Goal: Task Accomplishment & Management: Use online tool/utility

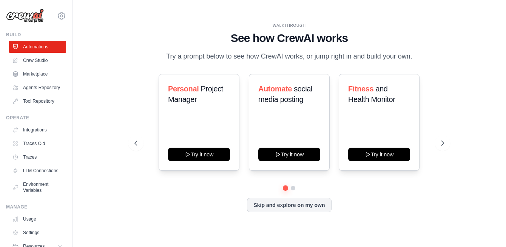
click at [299, 187] on div at bounding box center [288, 188] width 309 height 5
click at [290, 187] on div at bounding box center [288, 188] width 309 height 5
click at [292, 187] on button at bounding box center [293, 188] width 6 height 6
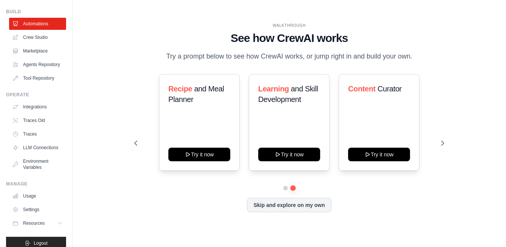
scroll to position [38, 0]
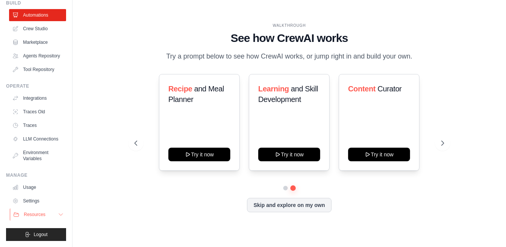
click at [36, 214] on span "Resources" at bounding box center [35, 214] width 22 height 6
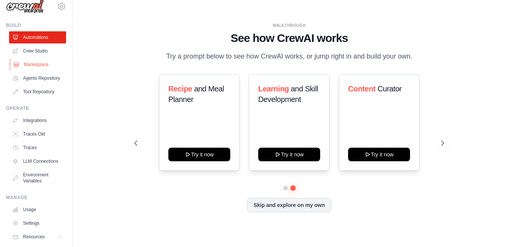
scroll to position [0, 0]
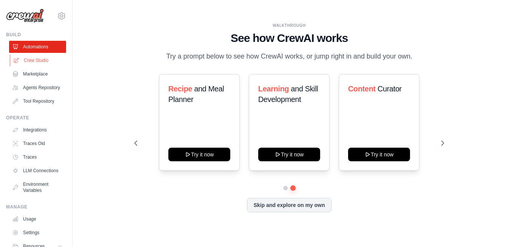
click at [30, 57] on link "Crew Studio" at bounding box center [38, 60] width 57 height 12
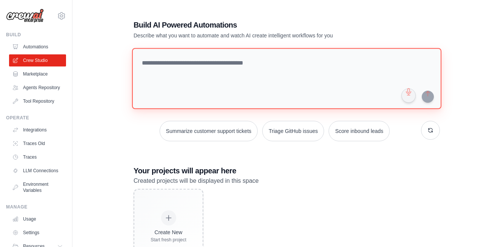
click at [290, 77] on textarea at bounding box center [287, 78] width 310 height 61
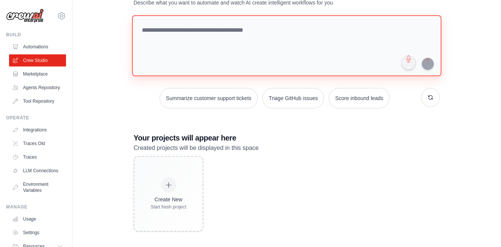
scroll to position [37, 0]
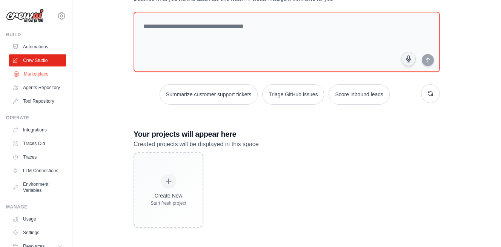
click at [43, 73] on link "Marketplace" at bounding box center [38, 74] width 57 height 12
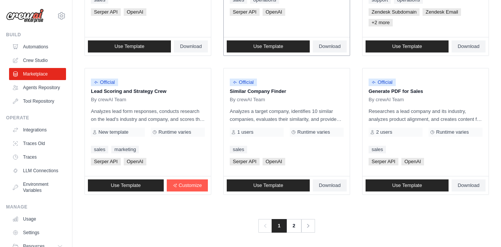
scroll to position [473, 0]
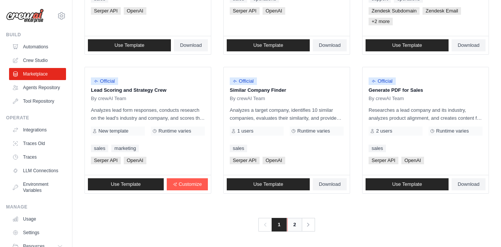
click at [296, 225] on link "2" at bounding box center [294, 225] width 15 height 14
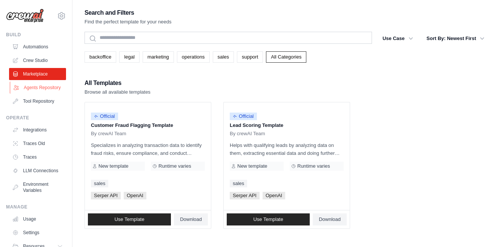
click at [39, 92] on link "Agents Repository" at bounding box center [38, 88] width 57 height 12
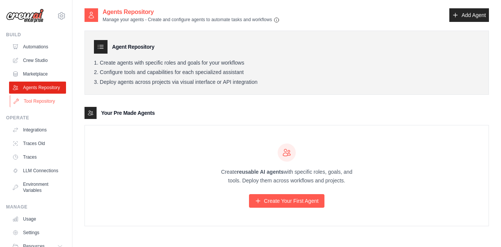
click at [54, 107] on link "Tool Repository" at bounding box center [38, 101] width 57 height 12
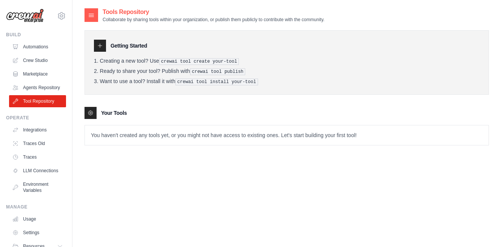
click at [208, 79] on pre "crewai tool install your-tool" at bounding box center [217, 82] width 83 height 7
click at [195, 71] on pre "crewai tool publish" at bounding box center [218, 71] width 56 height 7
click at [201, 59] on pre "crewai tool create your-tool" at bounding box center [199, 61] width 80 height 7
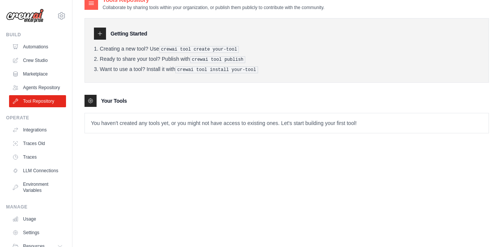
scroll to position [15, 0]
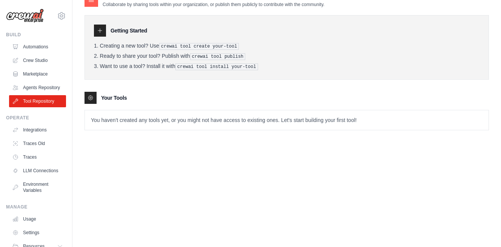
click at [170, 125] on p "You haven't created any tools yet, or you might not have access to existing one…" at bounding box center [287, 120] width 404 height 20
click at [28, 134] on link "Integrations" at bounding box center [38, 130] width 57 height 12
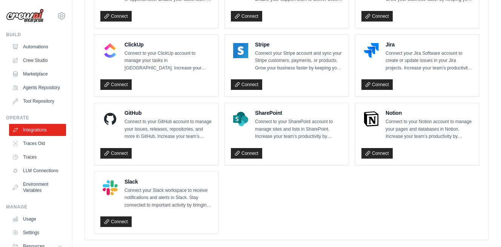
scroll to position [552, 0]
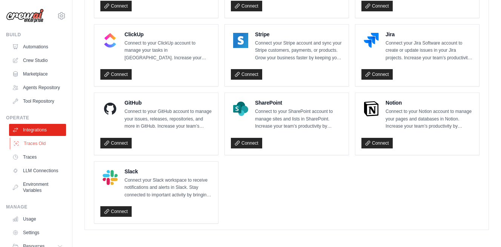
click at [34, 150] on link "Traces Old" at bounding box center [38, 143] width 57 height 12
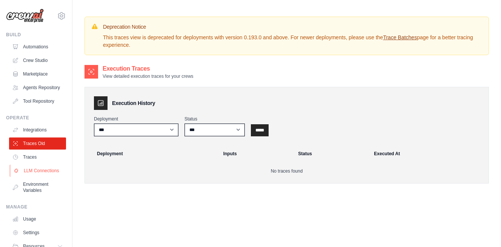
click at [33, 172] on link "LLM Connections" at bounding box center [38, 171] width 57 height 12
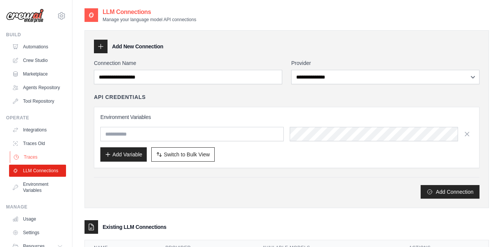
click at [38, 162] on link "Traces" at bounding box center [38, 157] width 57 height 12
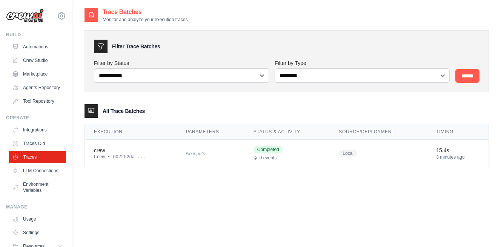
click at [38, 183] on ul "Integrations Traces Old Traces LLM Connections Environment Variables" at bounding box center [37, 160] width 57 height 72
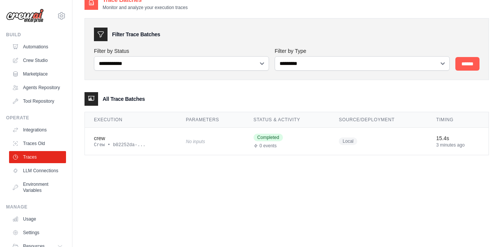
scroll to position [15, 0]
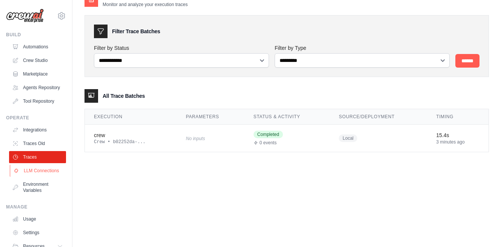
click at [52, 177] on link "LLM Connections" at bounding box center [38, 171] width 57 height 12
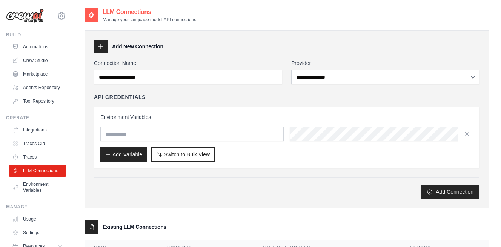
click at [331, 87] on div "**********" at bounding box center [287, 128] width 386 height 139
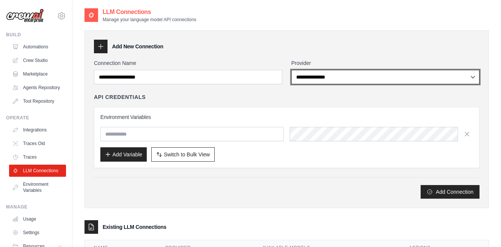
click at [338, 79] on select "**********" at bounding box center [385, 77] width 188 height 14
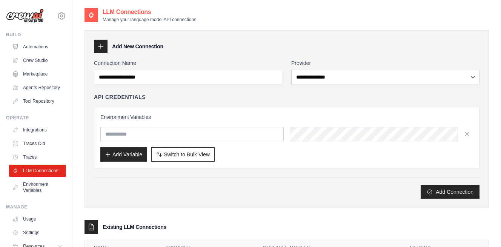
drag, startPoint x: 179, startPoint y: 110, endPoint x: 177, endPoint y: 102, distance: 8.2
click at [179, 110] on div "Environment Variables Add Variable Switch to Bulk View Switch to Table View" at bounding box center [287, 137] width 386 height 61
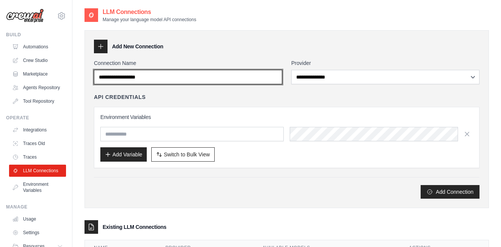
click at [176, 81] on input "Connection Name" at bounding box center [188, 77] width 188 height 14
click at [180, 78] on input "Connection Name" at bounding box center [188, 77] width 188 height 14
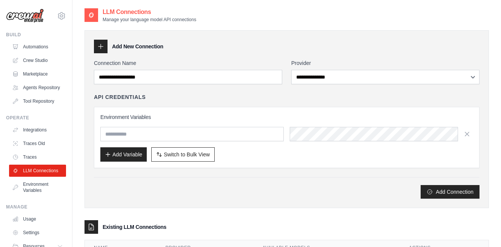
click at [187, 122] on div "Environment Variables Add Variable Switch to Bulk View Switch to Table View" at bounding box center [286, 137] width 373 height 48
click at [174, 134] on input "text" at bounding box center [191, 134] width 183 height 14
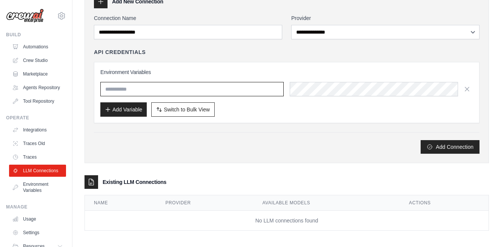
scroll to position [47, 0]
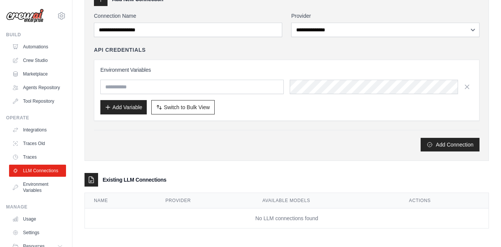
click at [279, 219] on td "No LLM connections found" at bounding box center [287, 218] width 404 height 20
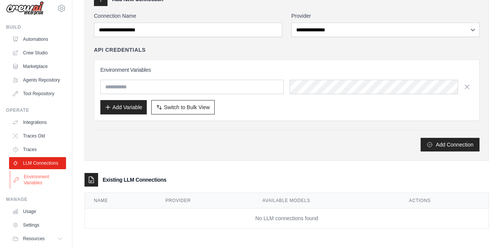
scroll to position [38, 0]
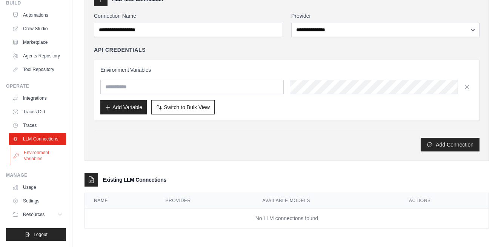
click at [48, 153] on link "Environment Variables" at bounding box center [38, 155] width 57 height 18
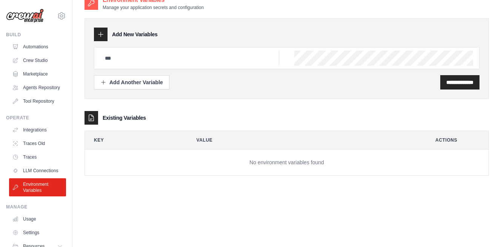
scroll to position [15, 0]
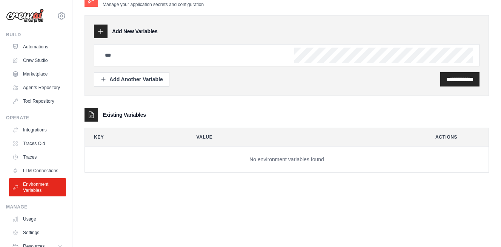
click at [232, 59] on input "text" at bounding box center [189, 55] width 179 height 15
click at [140, 81] on div "Add Another Variable" at bounding box center [131, 79] width 63 height 8
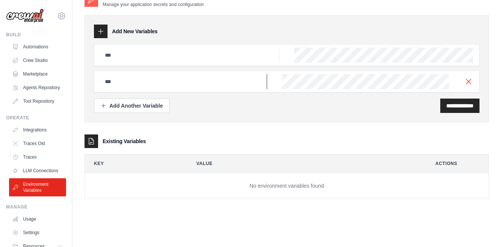
click at [141, 85] on input "text" at bounding box center [183, 81] width 167 height 15
click at [184, 48] on input "text" at bounding box center [189, 55] width 179 height 15
click at [179, 57] on input "text" at bounding box center [189, 55] width 179 height 15
click at [208, 63] on div at bounding box center [287, 55] width 386 height 22
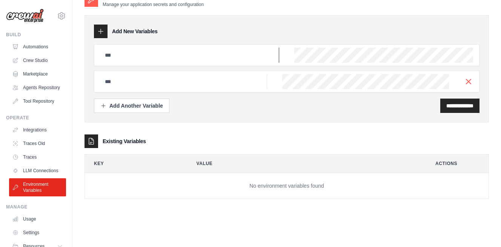
click at [210, 58] on input "text" at bounding box center [189, 55] width 179 height 15
click at [146, 57] on input "text" at bounding box center [189, 55] width 179 height 15
click at [156, 59] on input "text" at bounding box center [189, 55] width 179 height 15
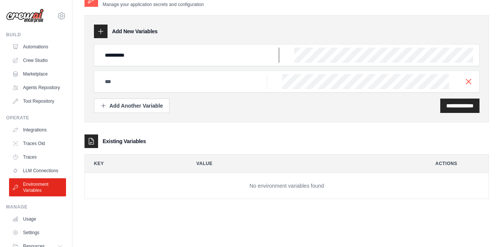
type input "**********"
drag, startPoint x: 366, startPoint y: 201, endPoint x: 364, endPoint y: 205, distance: 4.9
click at [365, 201] on div "**********" at bounding box center [287, 101] width 405 height 219
click at [200, 78] on input "text" at bounding box center [183, 81] width 167 height 15
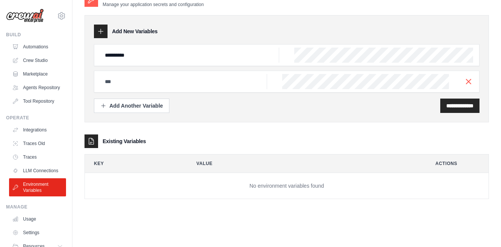
click at [156, 68] on div "**********" at bounding box center [287, 68] width 386 height 48
click at [159, 81] on input "text" at bounding box center [183, 81] width 167 height 15
type input "**********"
click at [460, 108] on input "**********" at bounding box center [460, 106] width 27 height 8
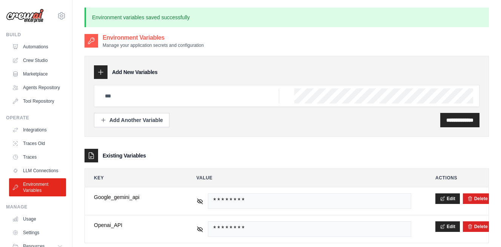
click at [296, 123] on div "**********" at bounding box center [287, 120] width 386 height 14
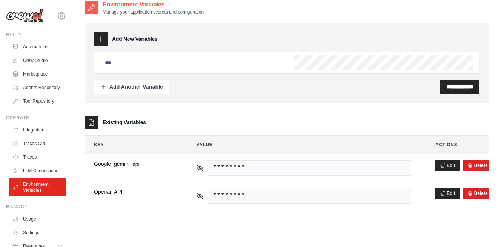
scroll to position [41, 0]
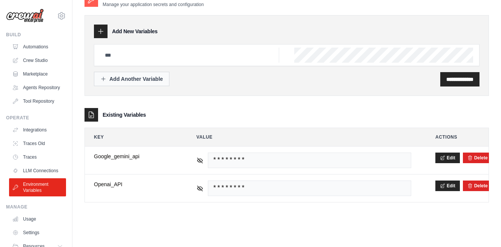
click at [146, 80] on div "Add Another Variable" at bounding box center [131, 79] width 63 height 8
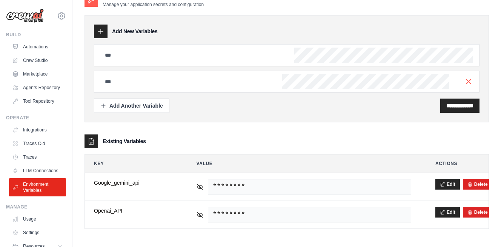
click at [210, 80] on input "text" at bounding box center [183, 81] width 167 height 15
click at [189, 48] on input "text" at bounding box center [189, 55] width 179 height 15
type input "**********"
click at [468, 80] on icon "button" at bounding box center [468, 81] width 9 height 9
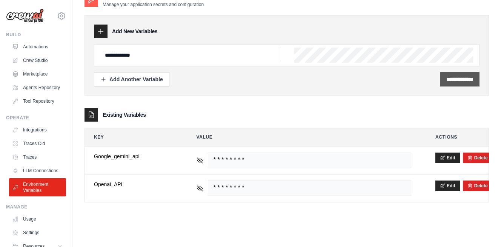
click at [452, 76] on input "**********" at bounding box center [460, 80] width 27 height 8
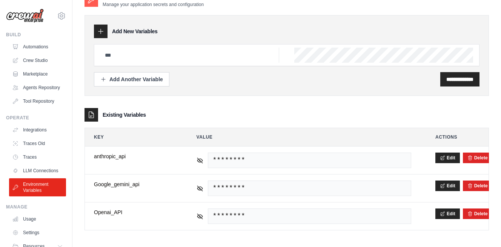
scroll to position [0, 0]
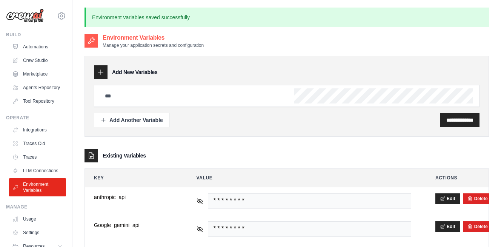
click at [303, 124] on div "**********" at bounding box center [287, 120] width 386 height 14
click at [270, 159] on div "Existing Variables" at bounding box center [287, 156] width 405 height 14
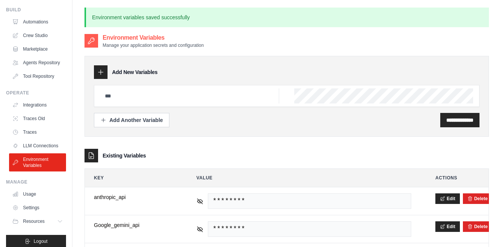
scroll to position [38, 0]
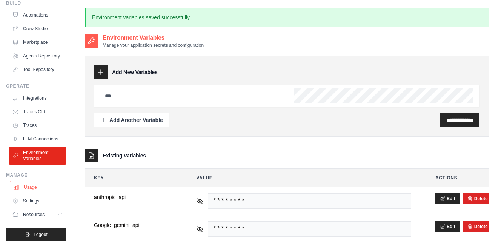
click at [35, 188] on link "Usage" at bounding box center [38, 187] width 57 height 12
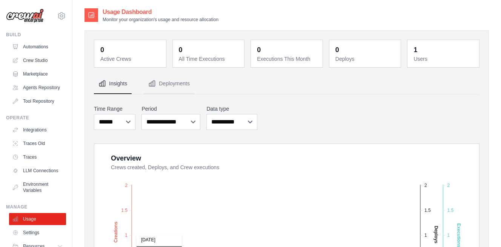
scroll to position [60, 0]
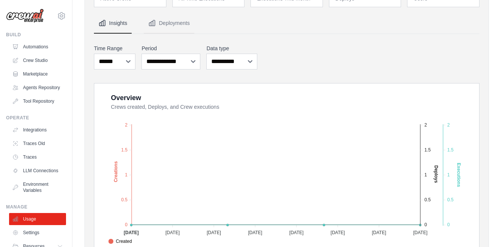
click at [115, 226] on foreignobject "Created Deploys Executions" at bounding box center [288, 180] width 366 height 132
click at [88, 49] on div "0 Active Crews 0 All Time Executions 0 Executions This Month 0 Deploys 1 Users" at bounding box center [287, 219] width 405 height 498
click at [41, 48] on link "Automations" at bounding box center [38, 47] width 57 height 12
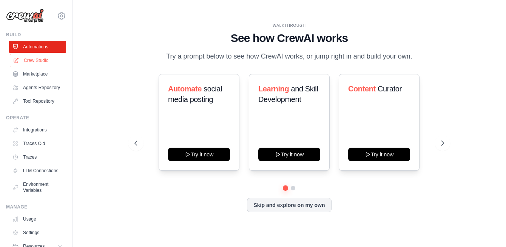
click at [39, 65] on link "Crew Studio" at bounding box center [38, 60] width 57 height 12
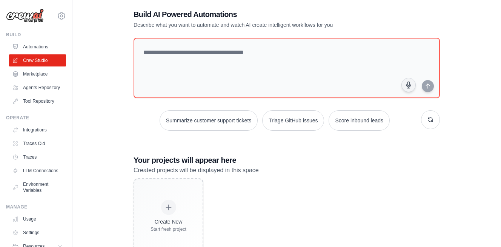
scroll to position [37, 0]
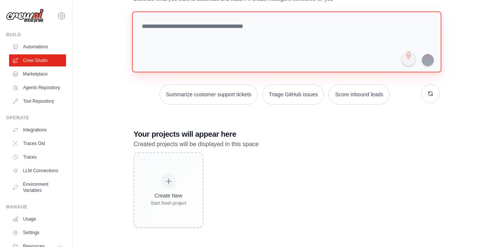
click at [276, 37] on textarea at bounding box center [287, 41] width 310 height 61
paste textarea "**********"
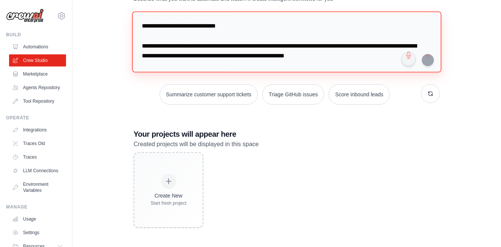
scroll to position [46, 0]
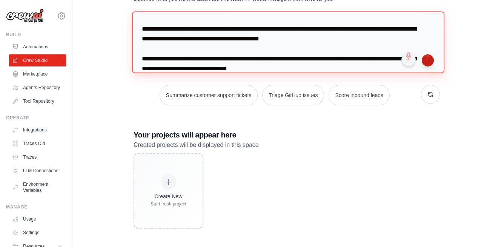
type textarea "**********"
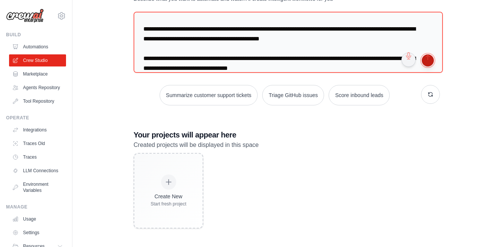
click at [428, 58] on button "submit" at bounding box center [428, 60] width 12 height 12
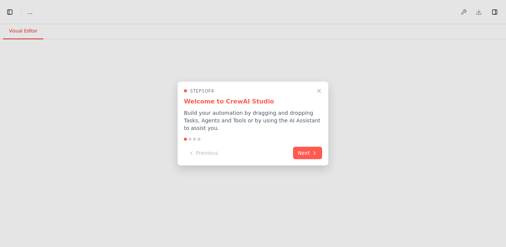
select select "****"
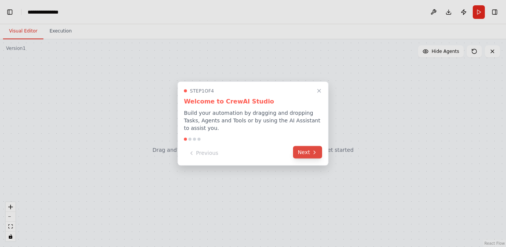
scroll to position [2568, 0]
click at [307, 146] on button "Next" at bounding box center [307, 152] width 29 height 12
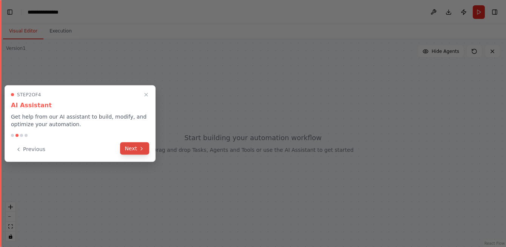
click at [134, 153] on button "Next" at bounding box center [134, 148] width 29 height 12
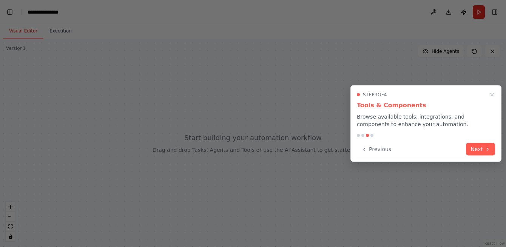
scroll to position [3540, 0]
click at [483, 150] on button "Next" at bounding box center [480, 148] width 29 height 12
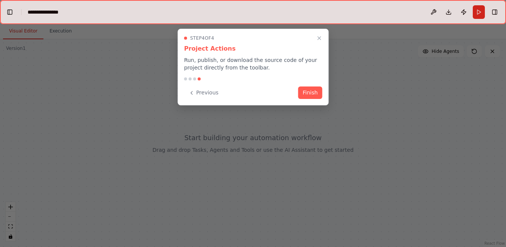
click at [316, 95] on button "Finish" at bounding box center [310, 92] width 24 height 12
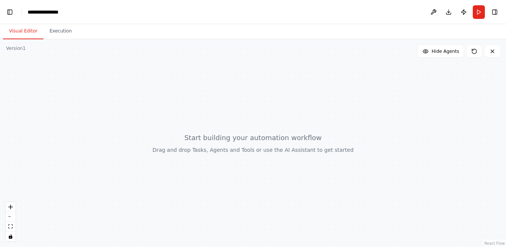
scroll to position [4209, 0]
click at [10, 8] on button "Toggle Left Sidebar" at bounding box center [10, 12] width 11 height 11
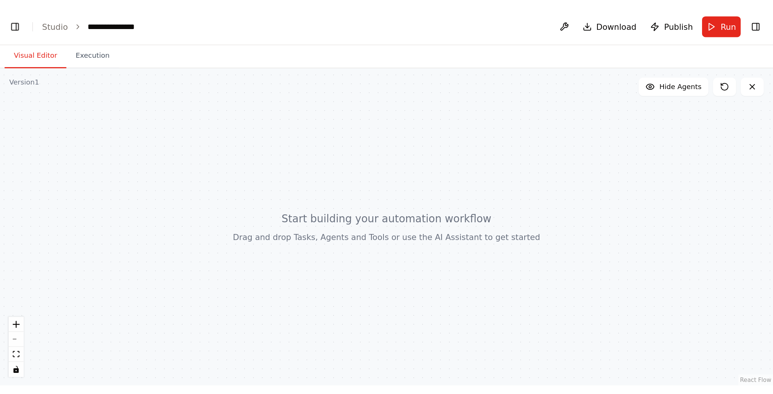
scroll to position [4257, 0]
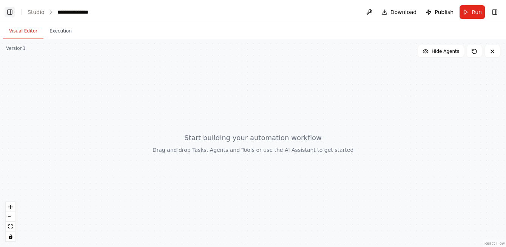
click at [7, 9] on button "Toggle Left Sidebar" at bounding box center [10, 12] width 11 height 11
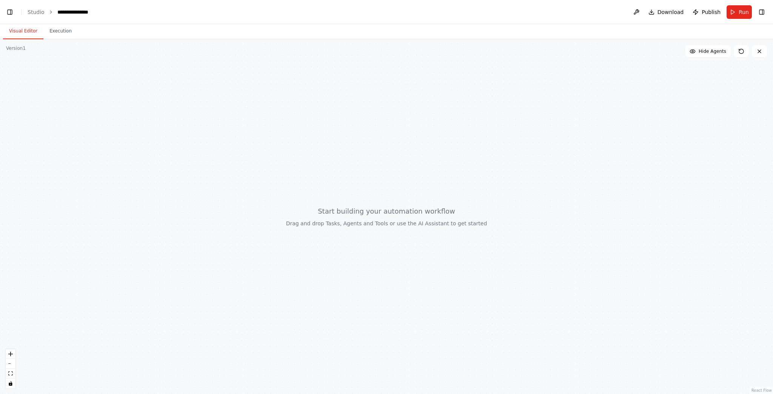
scroll to position [4644, 0]
drag, startPoint x: 177, startPoint y: 256, endPoint x: 348, endPoint y: 140, distance: 207.0
click at [348, 140] on div at bounding box center [386, 216] width 773 height 355
drag, startPoint x: 362, startPoint y: 144, endPoint x: 335, endPoint y: 202, distance: 64.2
click at [335, 202] on div at bounding box center [386, 216] width 773 height 355
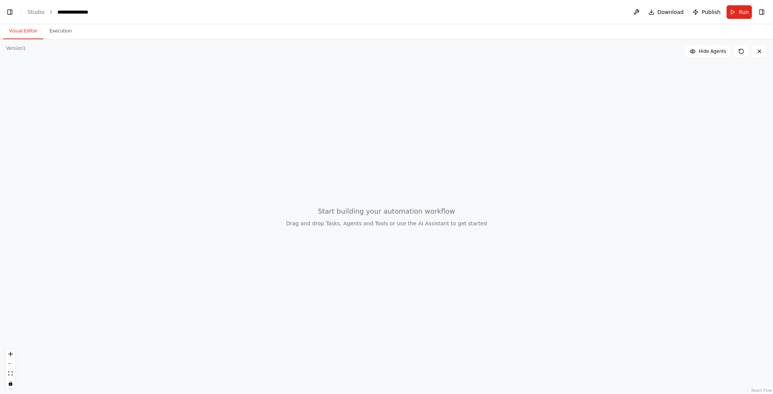
click at [335, 196] on div at bounding box center [386, 216] width 773 height 355
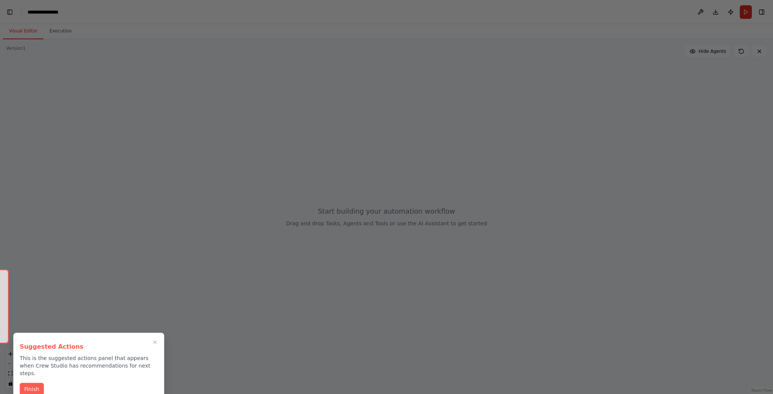
scroll to position [5466, 0]
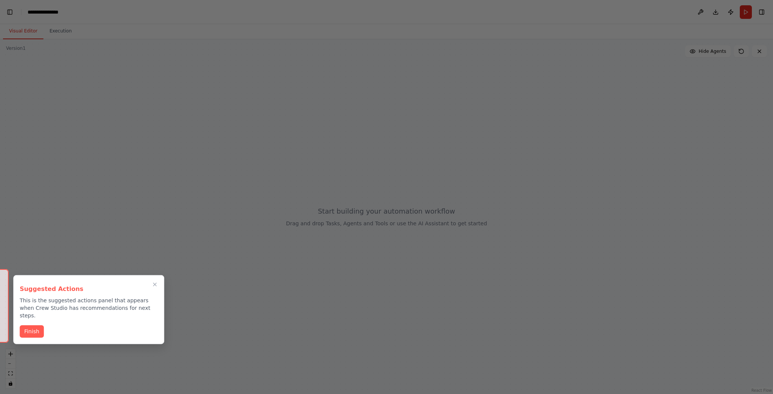
click at [29, 247] on div "Suggested Actions This is the suggested actions panel that appears when Crew St…" at bounding box center [88, 309] width 151 height 69
click at [34, 247] on button "Finish" at bounding box center [32, 331] width 24 height 12
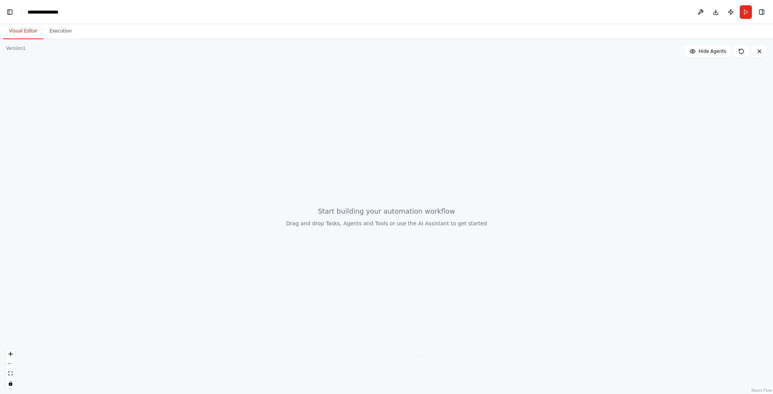
click at [0, 247] on button "Toggle Sidebar" at bounding box center [0, 197] width 6 height 394
drag, startPoint x: 0, startPoint y: 332, endPoint x: 0, endPoint y: 348, distance: 16.2
click at [0, 247] on button "Toggle Sidebar" at bounding box center [0, 197] width 6 height 394
drag, startPoint x: 2, startPoint y: 344, endPoint x: 167, endPoint y: 273, distance: 179.8
click at [167, 247] on div "BETA Create a crew with three agents. The first agent is a Python Data Engineer…" at bounding box center [386, 197] width 773 height 394
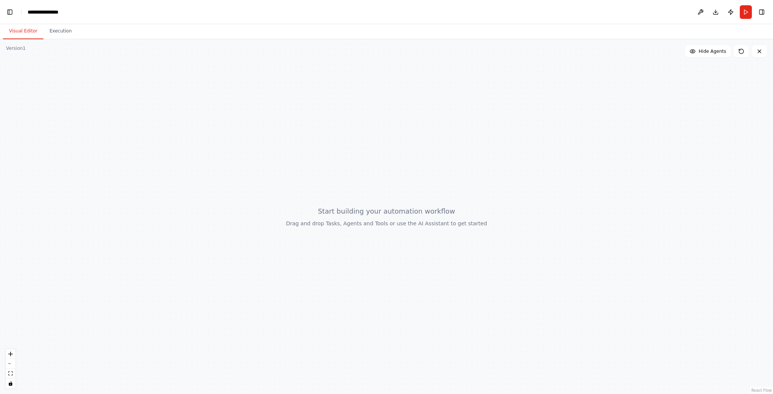
click at [0, 138] on button "Toggle Sidebar" at bounding box center [0, 197] width 6 height 394
click at [22, 28] on button "Visual Editor" at bounding box center [23, 31] width 40 height 16
click at [62, 30] on button "Execution" at bounding box center [60, 31] width 34 height 16
click at [30, 33] on button "Visual Editor" at bounding box center [23, 31] width 40 height 16
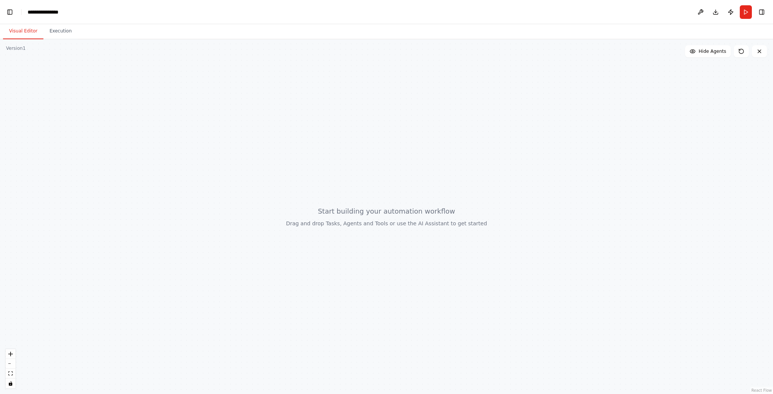
click at [0, 16] on button "Toggle Sidebar" at bounding box center [0, 197] width 6 height 394
click at [5, 11] on button "Toggle Left Sidebar" at bounding box center [10, 12] width 11 height 11
click at [506, 56] on button at bounding box center [759, 51] width 15 height 12
click at [506, 52] on icon at bounding box center [742, 51] width 6 height 6
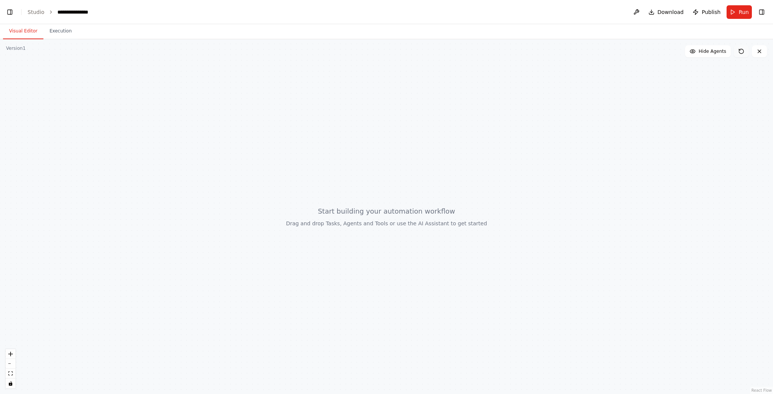
click at [506, 52] on icon at bounding box center [742, 51] width 6 height 6
click at [506, 50] on button at bounding box center [759, 51] width 15 height 12
drag, startPoint x: 764, startPoint y: 51, endPoint x: 763, endPoint y: 56, distance: 5.5
click at [506, 51] on button at bounding box center [759, 51] width 15 height 12
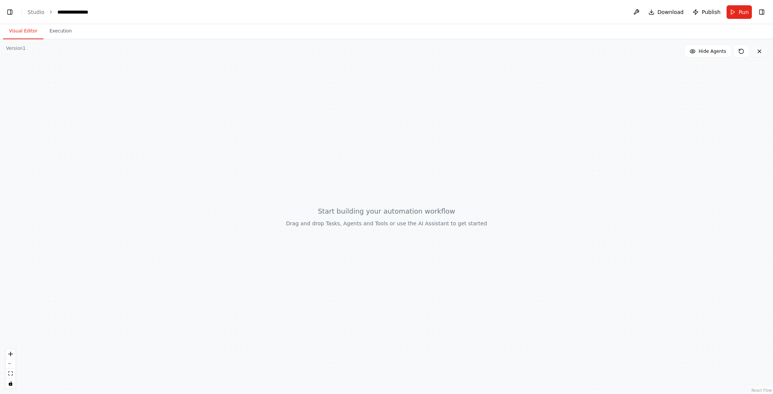
click at [506, 56] on button at bounding box center [759, 51] width 15 height 12
click at [506, 12] on button "Toggle Right Sidebar" at bounding box center [762, 12] width 11 height 11
click at [5, 12] on button "Toggle Left Sidebar" at bounding box center [10, 12] width 11 height 11
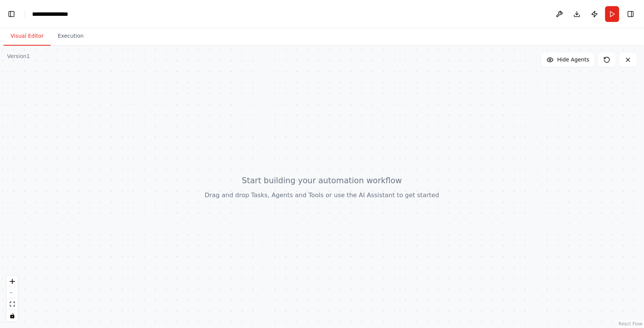
scroll to position [0, 0]
select select "****"
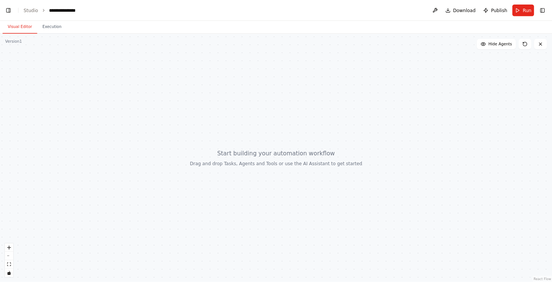
scroll to position [8080, 0]
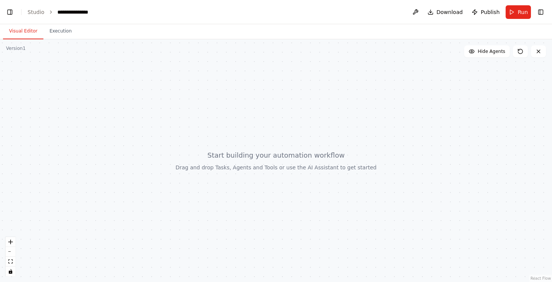
click at [17, 11] on header "**********" at bounding box center [276, 12] width 552 height 24
click at [9, 12] on button "Toggle Left Sidebar" at bounding box center [10, 12] width 11 height 11
click at [12, 12] on button "Toggle Left Sidebar" at bounding box center [10, 12] width 11 height 11
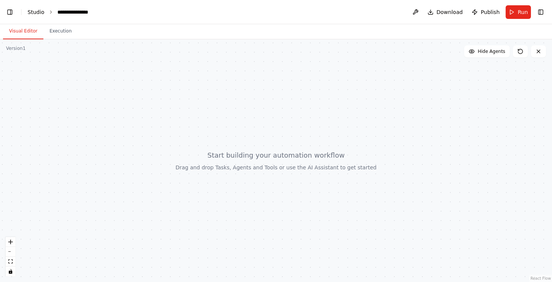
click at [38, 10] on link "Studio" at bounding box center [36, 12] width 17 height 6
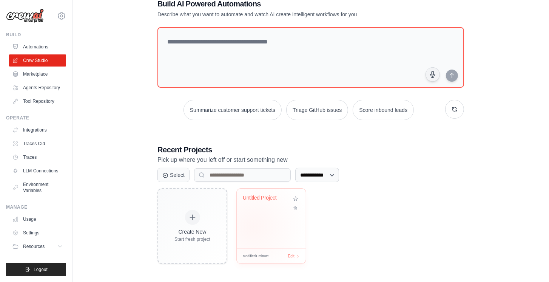
scroll to position [22, 0]
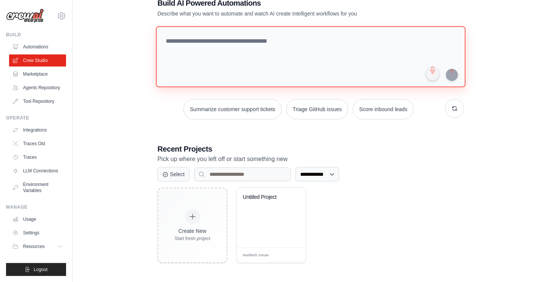
click at [230, 66] on textarea at bounding box center [311, 56] width 310 height 61
paste textarea "**********"
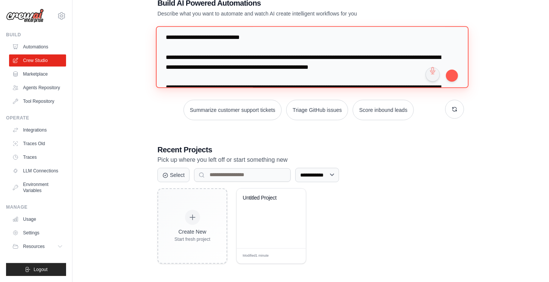
scroll to position [0, 0]
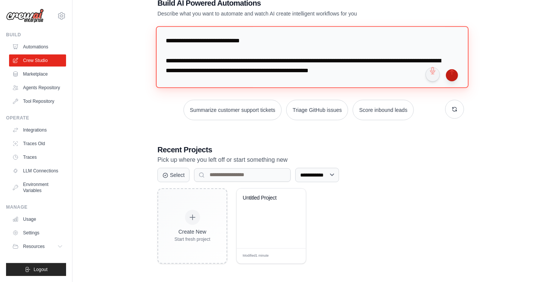
type textarea "**********"
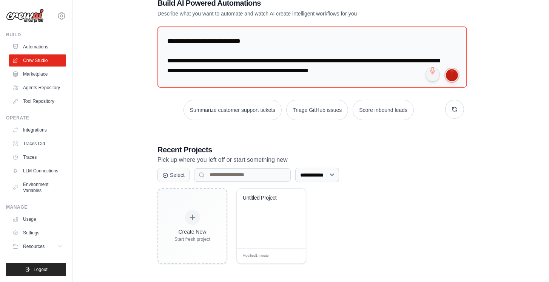
click at [455, 74] on button "submit" at bounding box center [452, 75] width 12 height 12
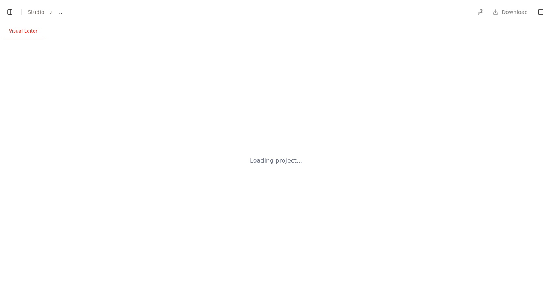
select select "****"
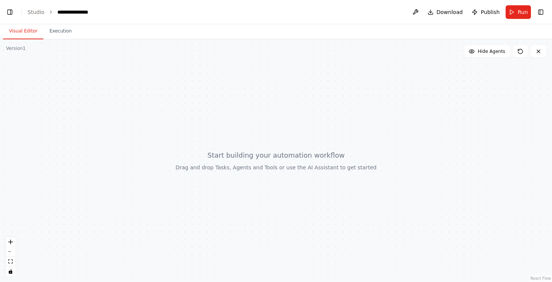
scroll to position [2533, 0]
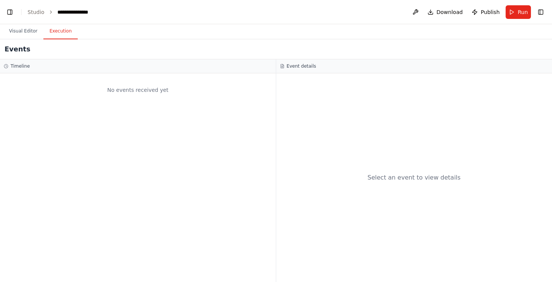
click at [57, 34] on button "Execution" at bounding box center [60, 31] width 34 height 16
click at [15, 37] on button "Visual Editor" at bounding box center [23, 31] width 40 height 16
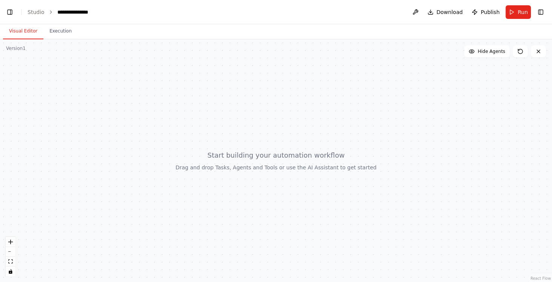
drag, startPoint x: 466, startPoint y: 29, endPoint x: 471, endPoint y: 27, distance: 5.1
click at [471, 27] on div "Visual Editor Execution" at bounding box center [276, 31] width 552 height 15
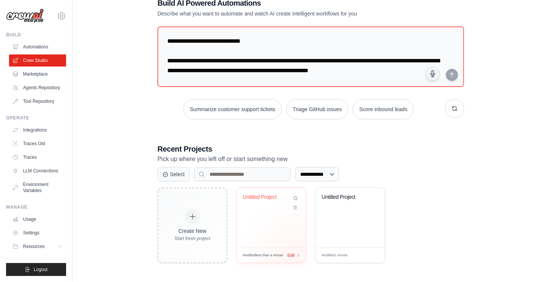
click at [296, 254] on div "Edit" at bounding box center [293, 255] width 13 height 6
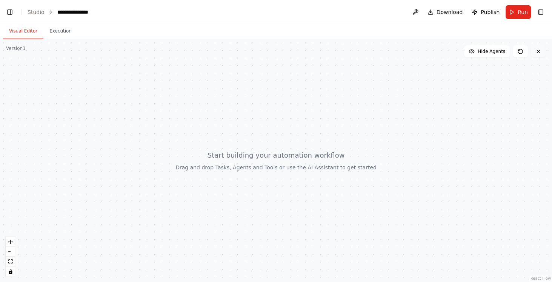
scroll to position [3831, 0]
click at [532, 52] on button at bounding box center [538, 51] width 15 height 12
click at [538, 52] on icon at bounding box center [539, 51] width 6 height 6
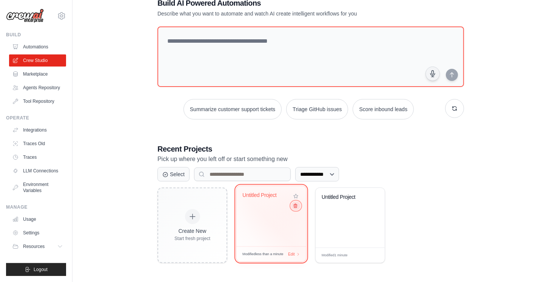
click at [297, 206] on icon at bounding box center [295, 205] width 5 height 5
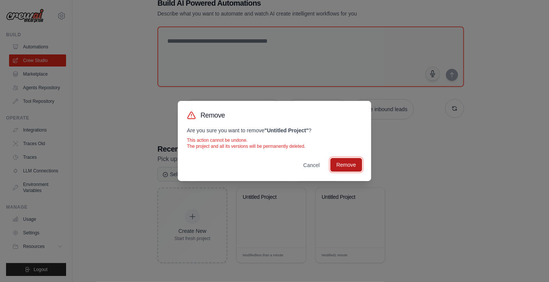
click at [354, 166] on button "Remove" at bounding box center [346, 165] width 32 height 14
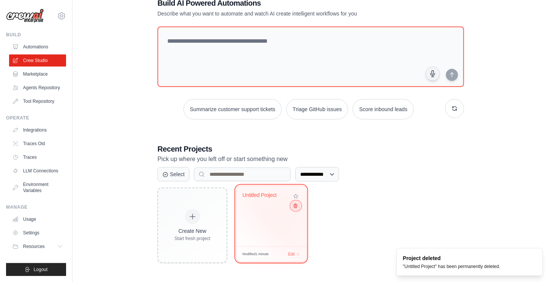
click at [294, 203] on button at bounding box center [295, 205] width 9 height 8
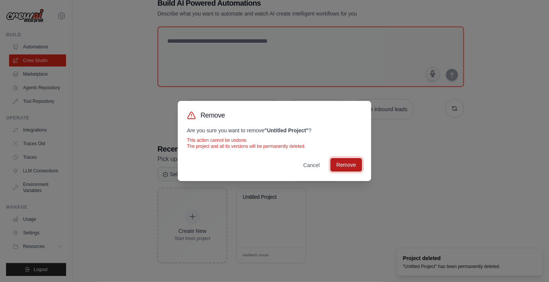
click at [338, 162] on button "Remove" at bounding box center [346, 165] width 32 height 14
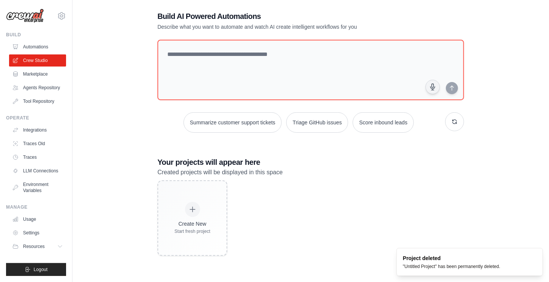
click at [334, 208] on div "Create New Start fresh project" at bounding box center [310, 218] width 307 height 76
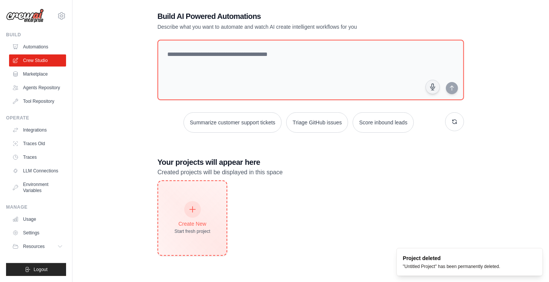
click at [206, 228] on div "Start fresh project" at bounding box center [192, 231] width 36 height 6
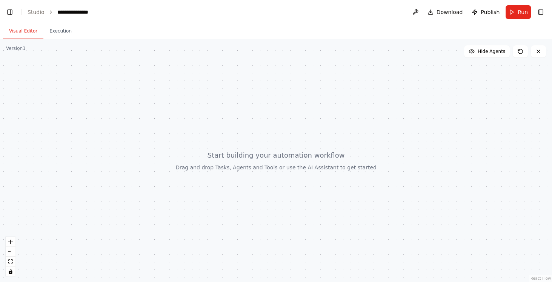
scroll to position [217, 0]
click at [538, 16] on button "Toggle Right Sidebar" at bounding box center [541, 12] width 11 height 11
click at [8, 11] on button "Toggle Left Sidebar" at bounding box center [10, 12] width 11 height 11
drag, startPoint x: 8, startPoint y: 11, endPoint x: 42, endPoint y: 20, distance: 35.8
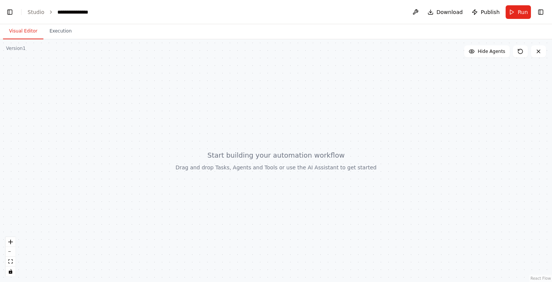
click at [8, 12] on button "Toggle Left Sidebar" at bounding box center [10, 12] width 11 height 11
click at [41, 12] on link "Studio" at bounding box center [36, 12] width 17 height 6
click at [57, 11] on div "**********" at bounding box center [76, 12] width 38 height 8
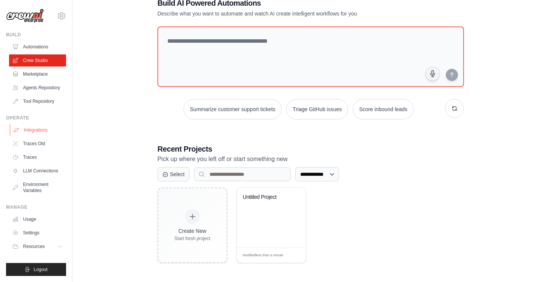
click at [30, 129] on link "Integrations" at bounding box center [38, 130] width 57 height 12
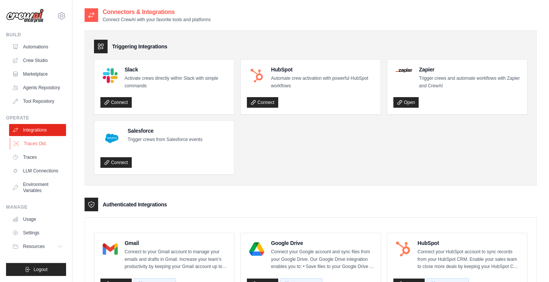
click at [33, 146] on link "Traces Old" at bounding box center [38, 143] width 57 height 12
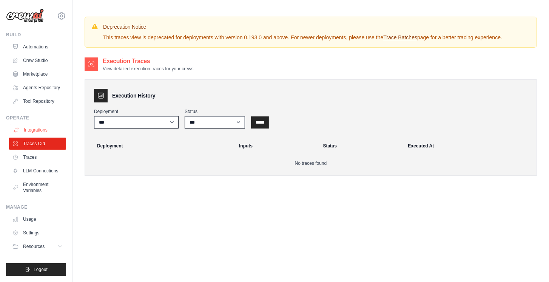
click at [43, 133] on link "Integrations" at bounding box center [38, 130] width 57 height 12
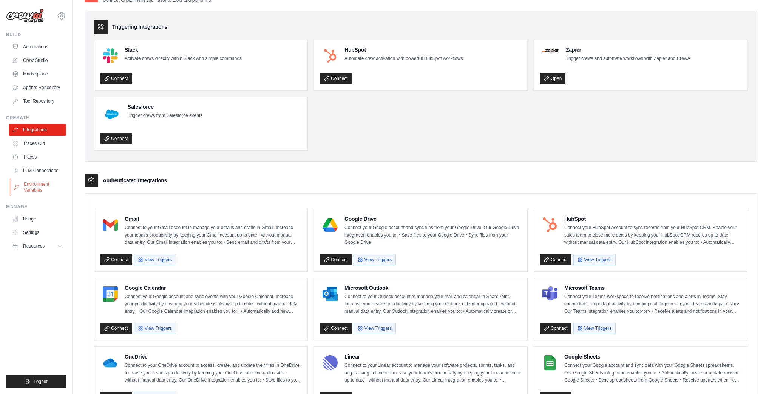
scroll to position [20, 0]
click at [46, 168] on link "LLM Connections" at bounding box center [38, 171] width 57 height 12
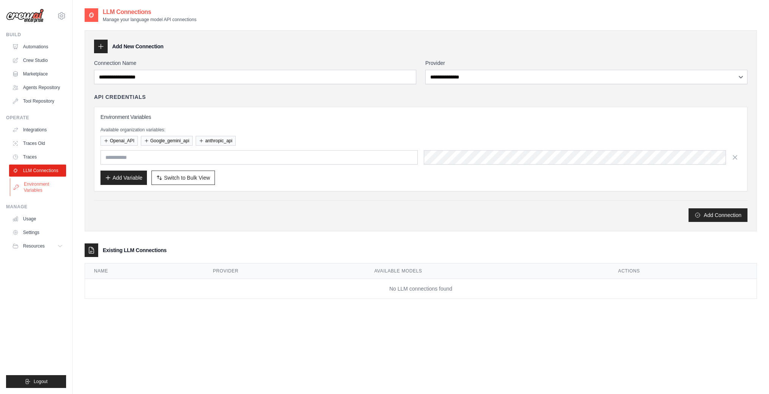
click at [27, 191] on link "Environment Variables" at bounding box center [38, 187] width 57 height 18
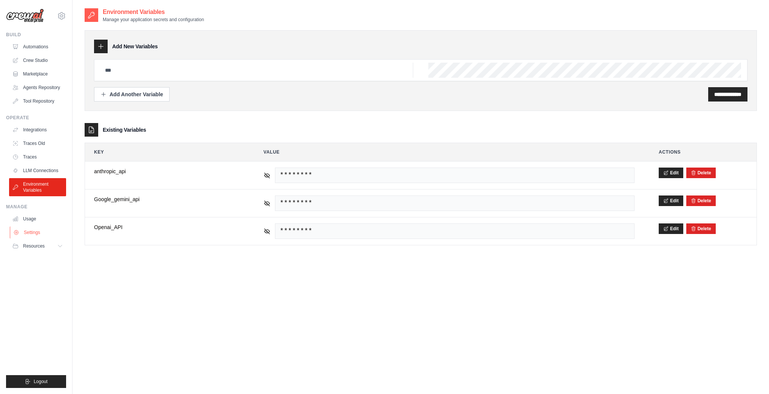
click at [40, 233] on link "Settings" at bounding box center [38, 233] width 57 height 12
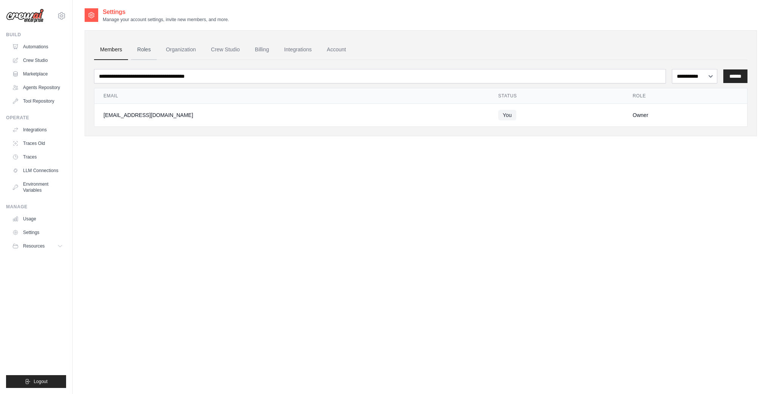
click at [142, 43] on link "Roles" at bounding box center [144, 50] width 26 height 20
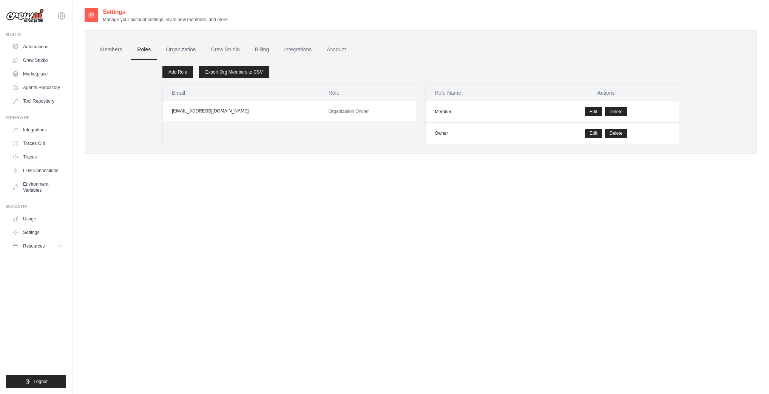
click at [144, 48] on link "Roles" at bounding box center [144, 50] width 26 height 20
click at [161, 49] on link "Organization" at bounding box center [181, 50] width 42 height 20
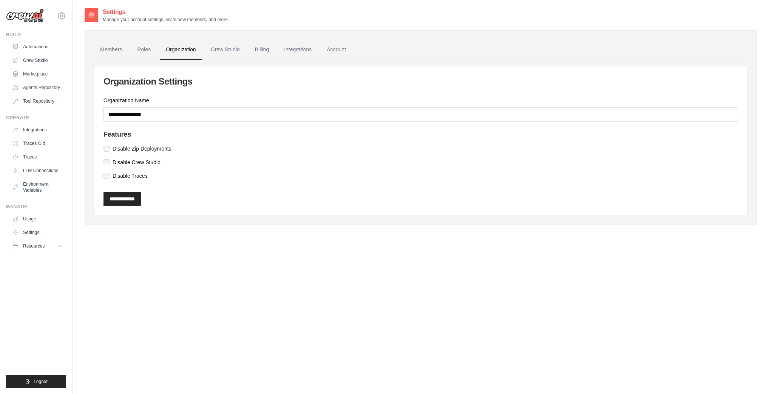
click at [246, 51] on ul "Members Roles Organization Crew Studio Billing Integrations Account" at bounding box center [420, 50] width 653 height 20
click at [230, 49] on link "Crew Studio" at bounding box center [225, 50] width 41 height 20
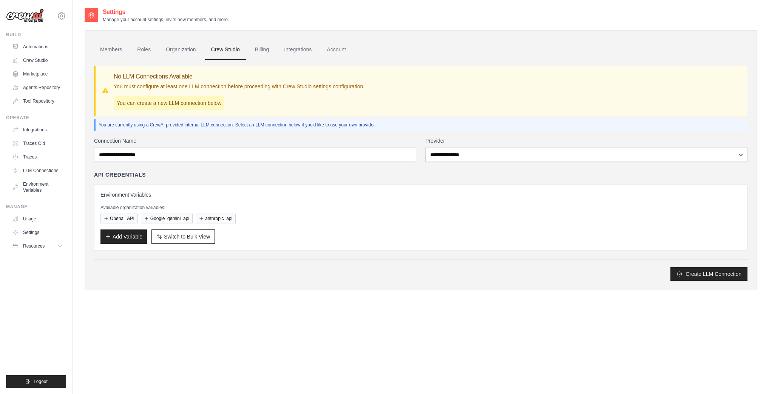
click at [205, 102] on p "You can create a new LLM connection below" at bounding box center [169, 103] width 111 height 14
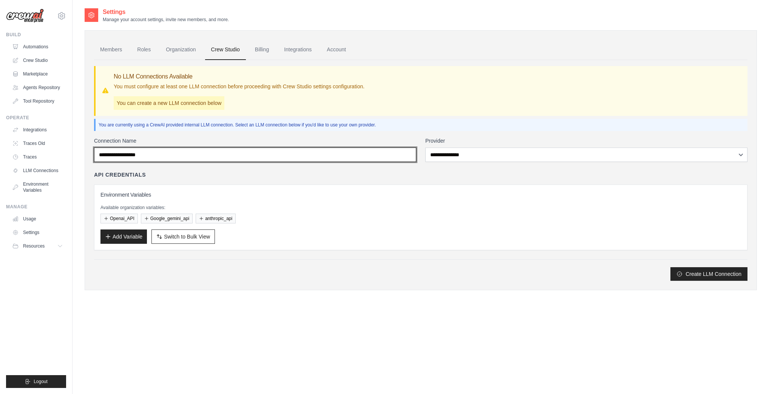
click at [200, 155] on input "Connection Name" at bounding box center [255, 155] width 322 height 14
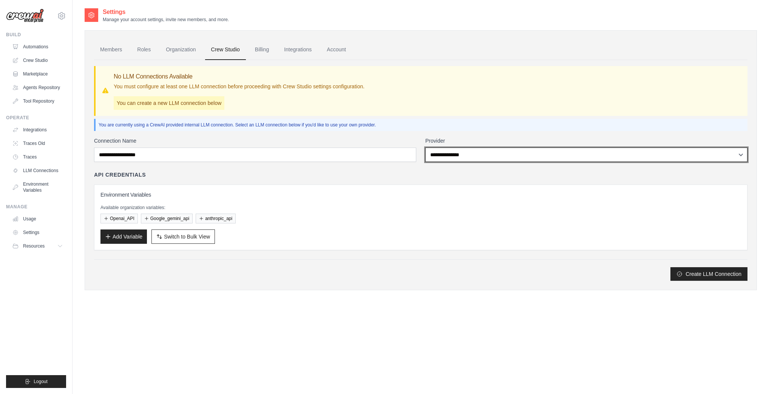
click at [458, 161] on select "**********" at bounding box center [586, 155] width 322 height 14
select select "******"
click at [425, 148] on select "**********" at bounding box center [586, 155] width 322 height 14
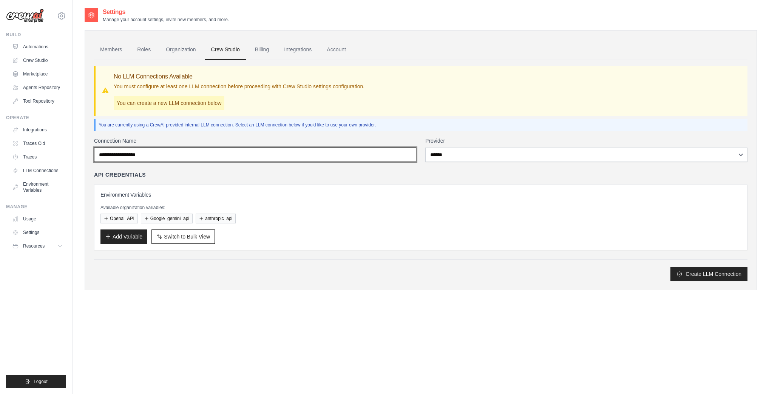
click at [251, 149] on input "Connection Name" at bounding box center [255, 155] width 322 height 14
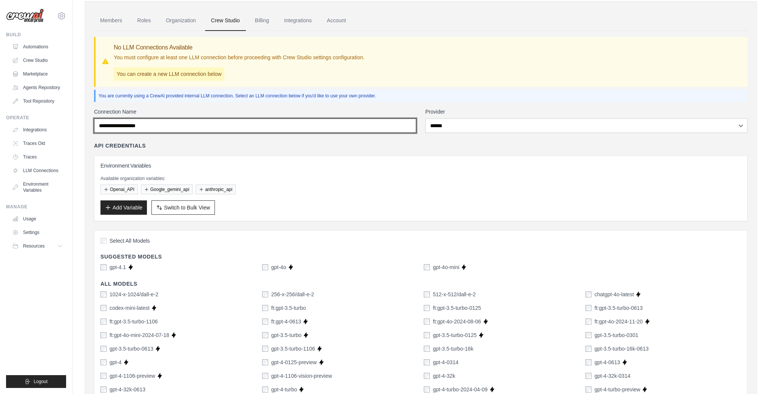
scroll to position [50, 0]
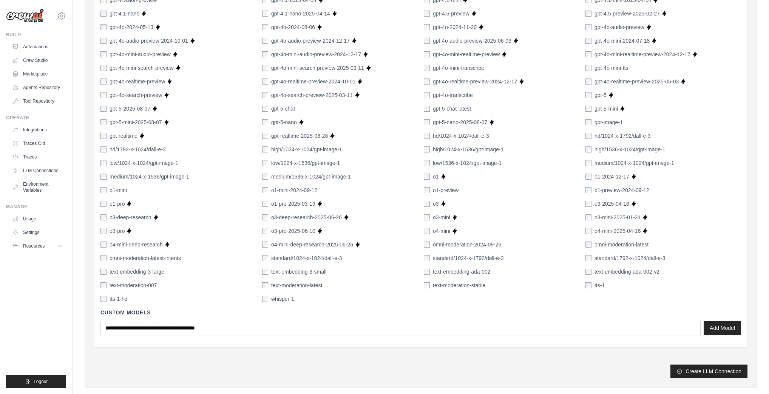
scroll to position [444, 0]
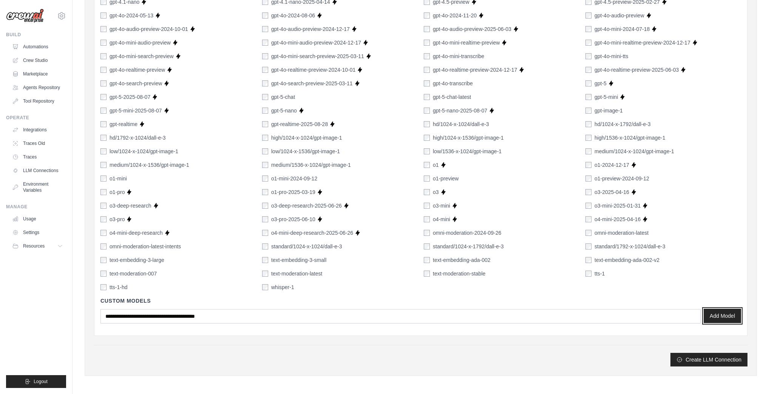
click at [720, 314] on button "Add Model" at bounding box center [721, 316] width 37 height 14
click at [689, 355] on button "Create LLM Connection" at bounding box center [708, 360] width 77 height 14
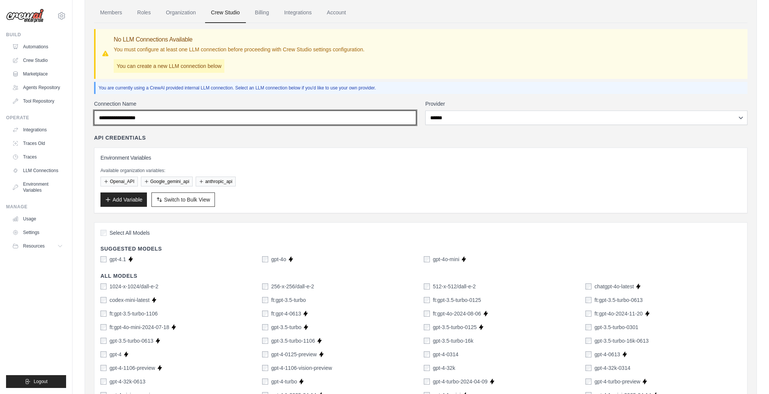
scroll to position [36, 0]
click at [235, 122] on input "Connection Name" at bounding box center [255, 118] width 322 height 14
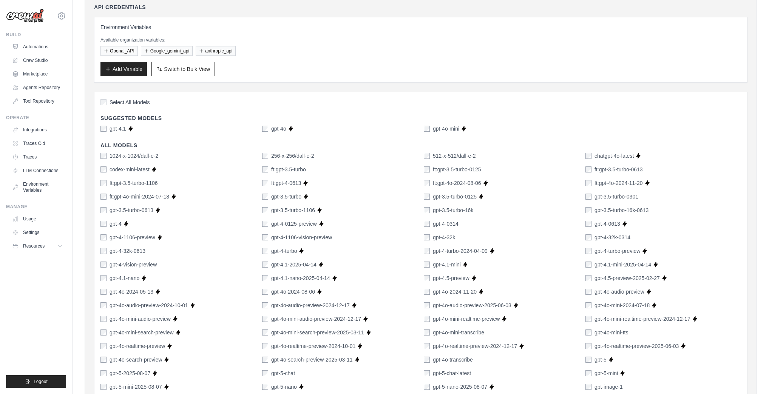
type input "*******"
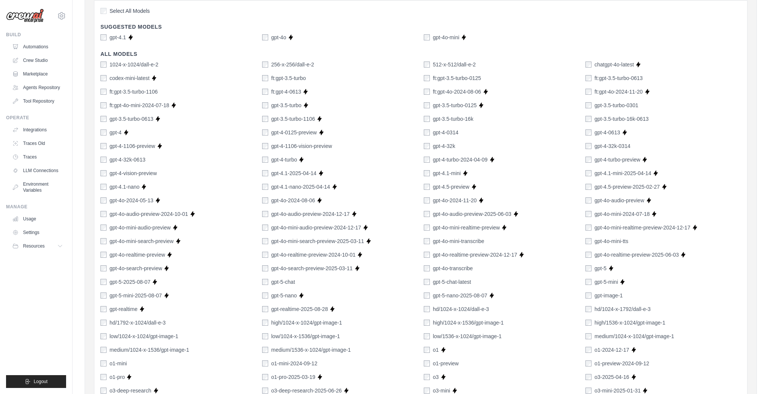
scroll to position [444, 0]
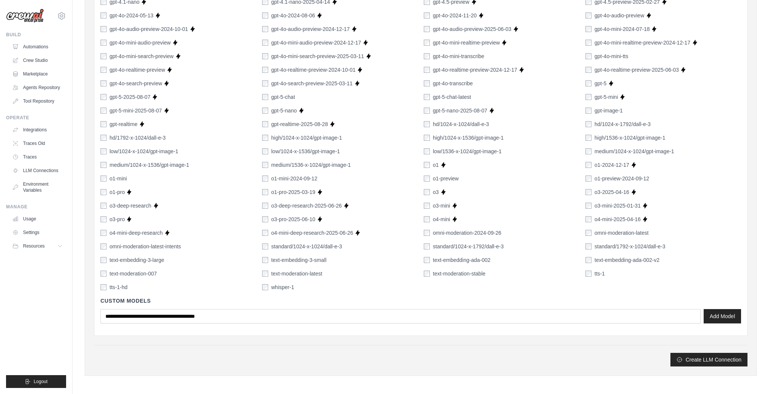
drag, startPoint x: 418, startPoint y: 103, endPoint x: 438, endPoint y: 305, distance: 202.3
click at [692, 363] on button "Create LLM Connection" at bounding box center [708, 360] width 77 height 14
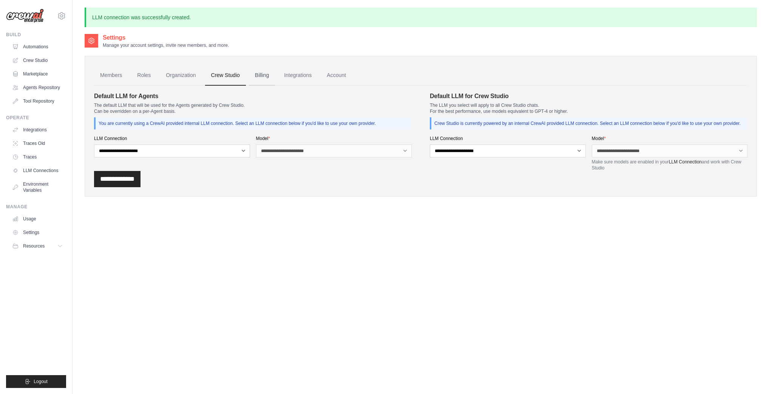
click at [252, 80] on link "Billing" at bounding box center [262, 75] width 26 height 20
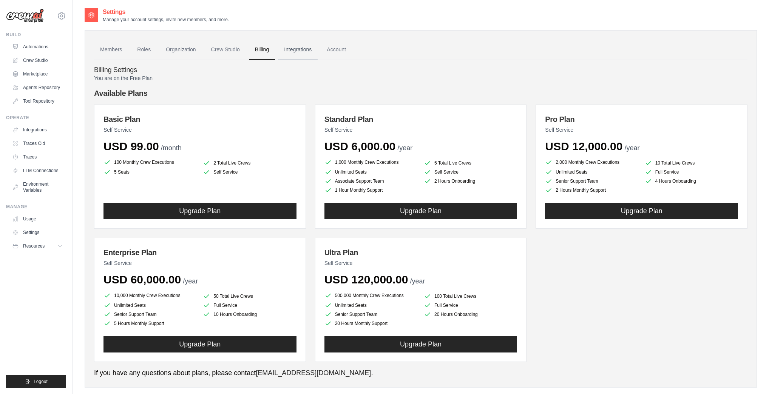
click at [294, 51] on link "Integrations" at bounding box center [298, 50] width 40 height 20
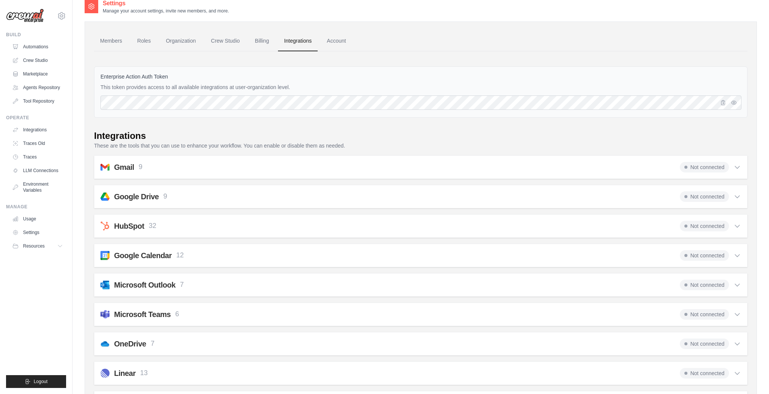
scroll to position [10, 0]
click at [736, 165] on icon at bounding box center [737, 166] width 8 height 8
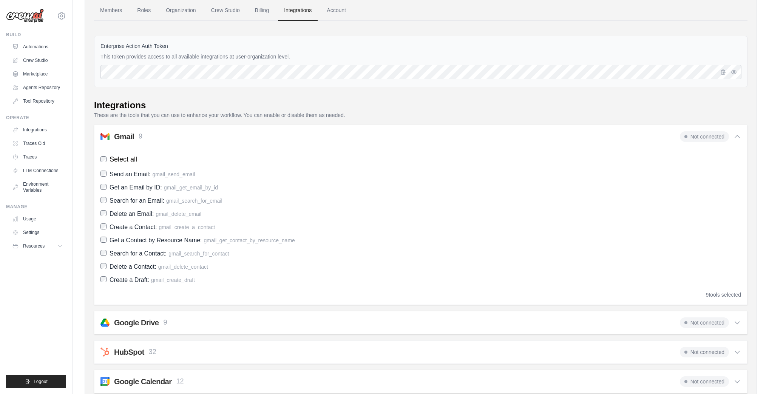
scroll to position [70, 0]
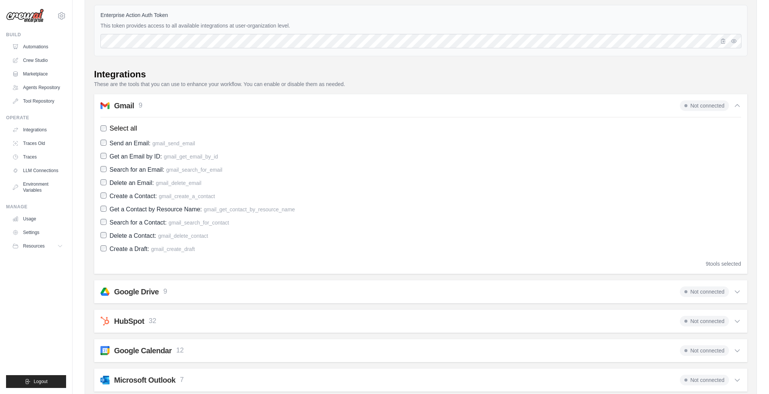
click at [729, 261] on div "9 tools selected" at bounding box center [723, 264] width 35 height 8
click at [704, 106] on span "Not connected" at bounding box center [704, 105] width 49 height 11
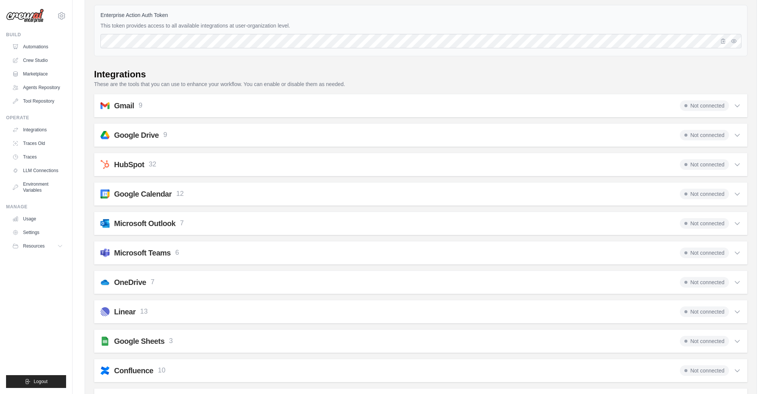
click at [356, 98] on div "Gmail 9 Not connected Select all Send an Email: gmail_send_email Get an Email b…" at bounding box center [420, 105] width 653 height 23
click at [237, 116] on div "Gmail 9 Not connected Select all Send an Email: gmail_send_email Get an Email b…" at bounding box center [420, 105] width 653 height 23
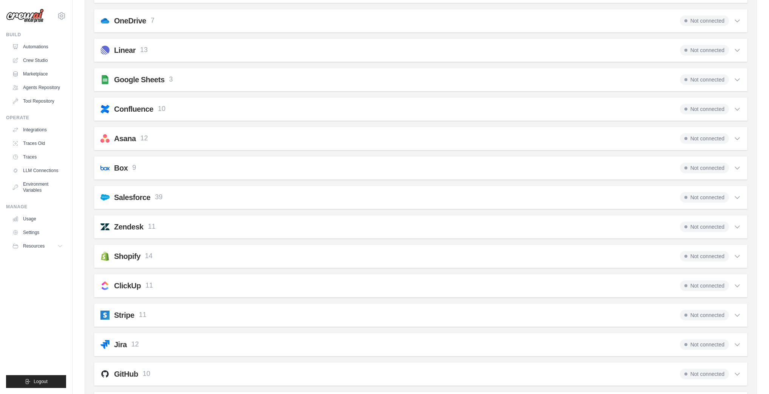
drag, startPoint x: 548, startPoint y: 228, endPoint x: 550, endPoint y: 234, distance: 6.0
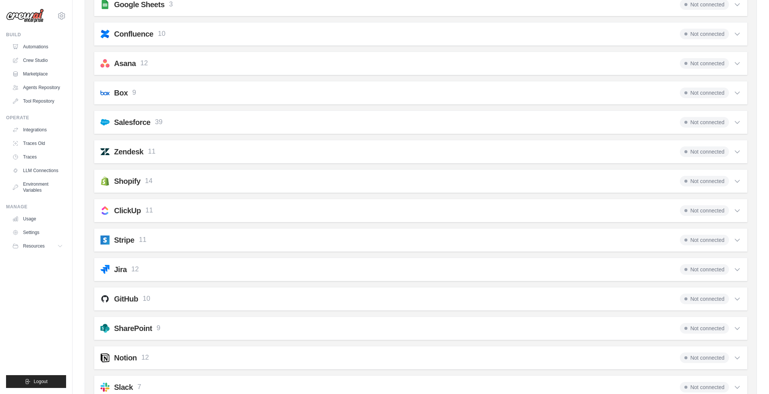
scroll to position [0, 0]
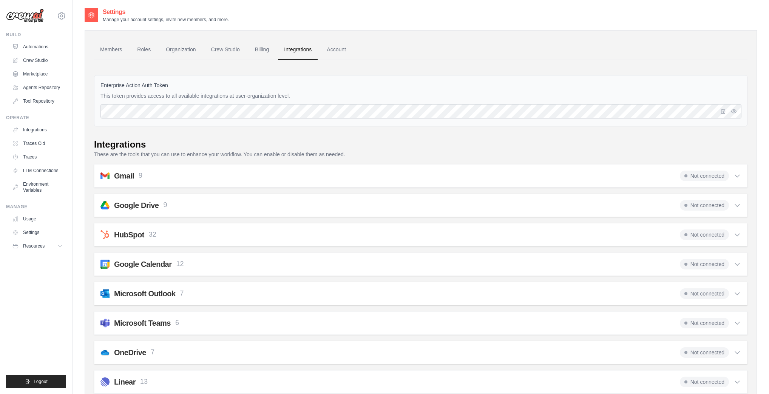
drag, startPoint x: 621, startPoint y: 345, endPoint x: 657, endPoint y: 173, distance: 176.2
drag, startPoint x: 286, startPoint y: 68, endPoint x: 315, endPoint y: 82, distance: 31.6
click at [286, 68] on div at bounding box center [420, 67] width 653 height 3
click at [732, 110] on icon "button" at bounding box center [734, 111] width 6 height 6
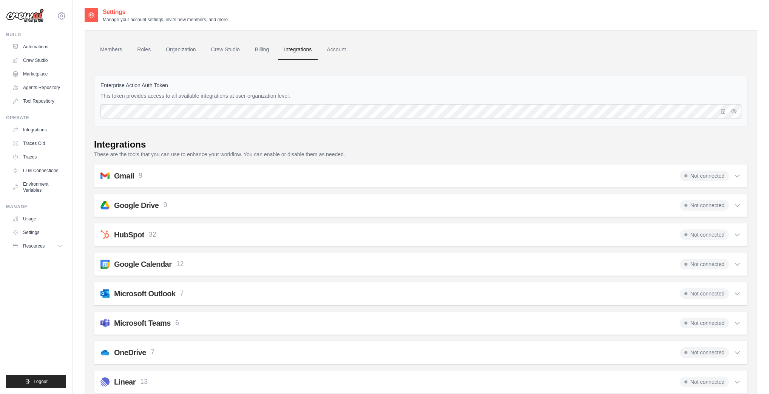
click at [711, 177] on span "Not connected" at bounding box center [704, 176] width 49 height 11
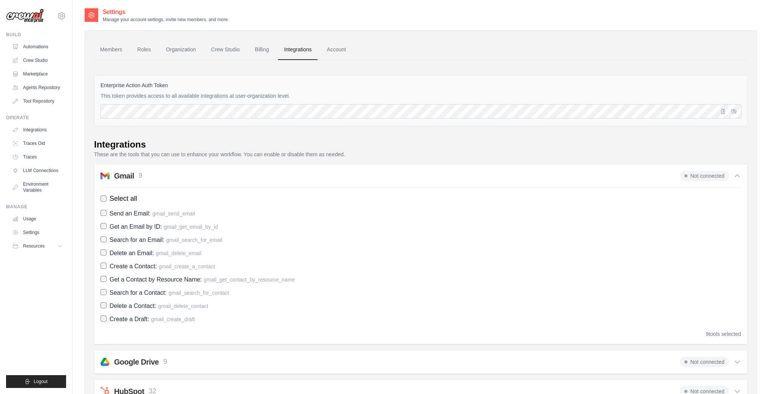
click at [128, 194] on span "Select all" at bounding box center [123, 199] width 28 height 10
click at [135, 201] on span "Select all" at bounding box center [123, 199] width 28 height 10
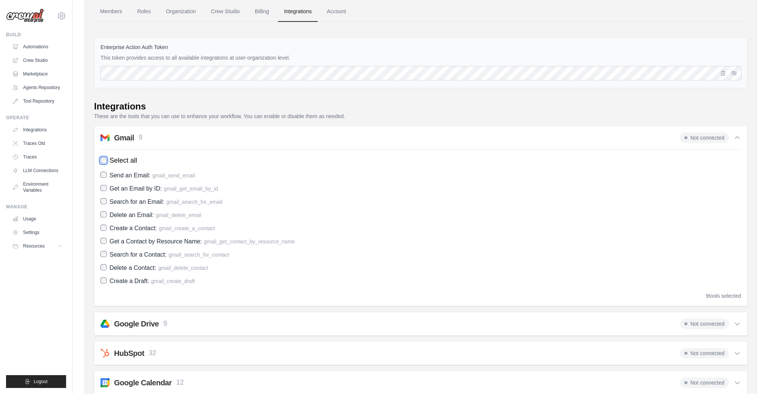
scroll to position [70, 0]
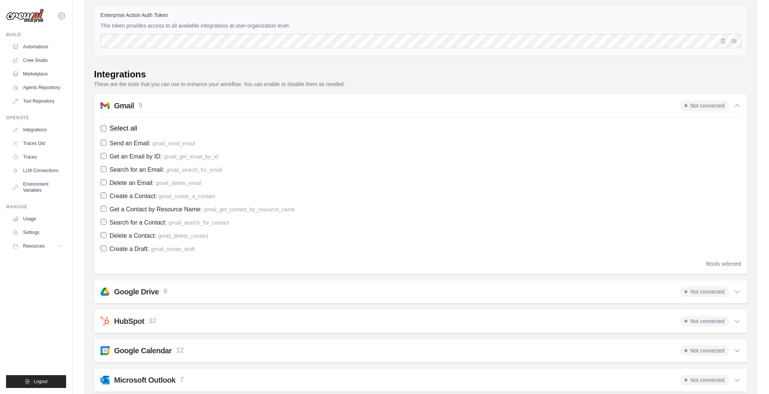
click at [717, 262] on div "9 tools selected" at bounding box center [723, 264] width 35 height 8
click at [718, 255] on div "Select all Send an Email: gmail_send_email Get an Email by ID: gmail_get_email_…" at bounding box center [420, 192] width 640 height 151
click at [724, 103] on span "Not connected" at bounding box center [704, 105] width 49 height 11
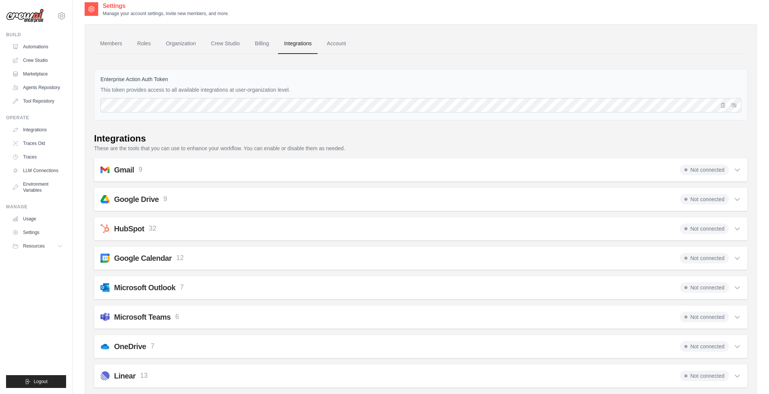
scroll to position [0, 0]
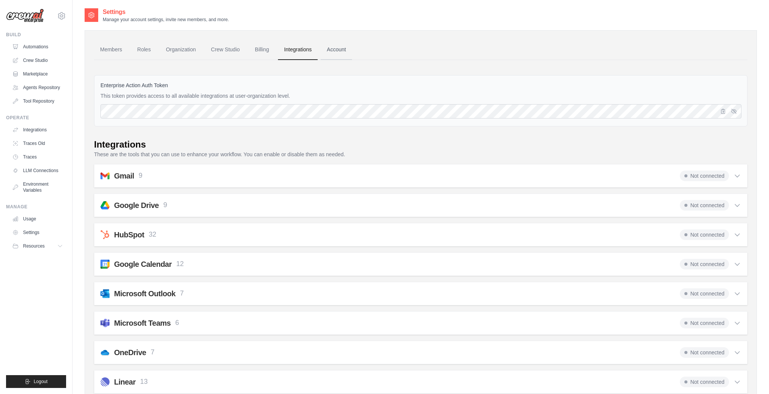
click at [341, 56] on link "Account" at bounding box center [336, 50] width 31 height 20
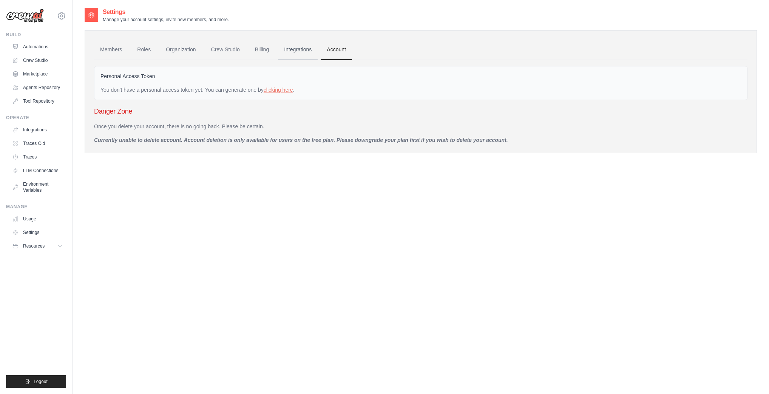
click at [301, 49] on link "Integrations" at bounding box center [298, 50] width 40 height 20
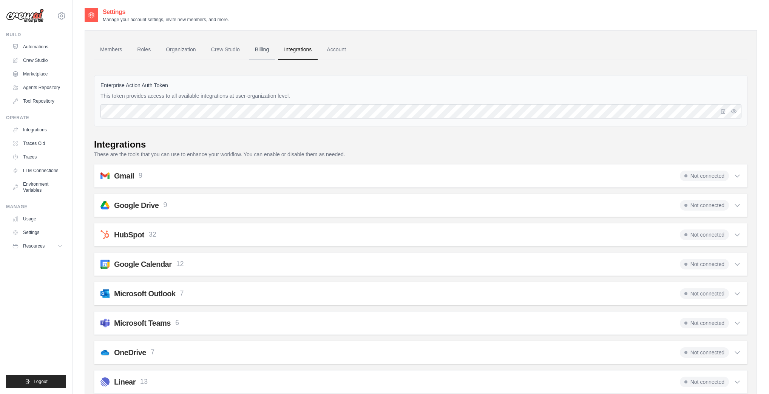
click at [263, 54] on link "Billing" at bounding box center [262, 50] width 26 height 20
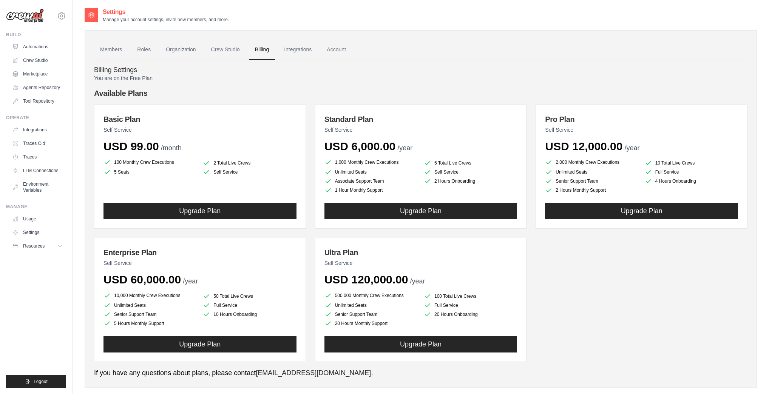
click at [204, 51] on ul "Members Roles Organization Crew Studio Billing Integrations Account" at bounding box center [420, 50] width 653 height 20
click at [241, 49] on link "Crew Studio" at bounding box center [225, 50] width 41 height 20
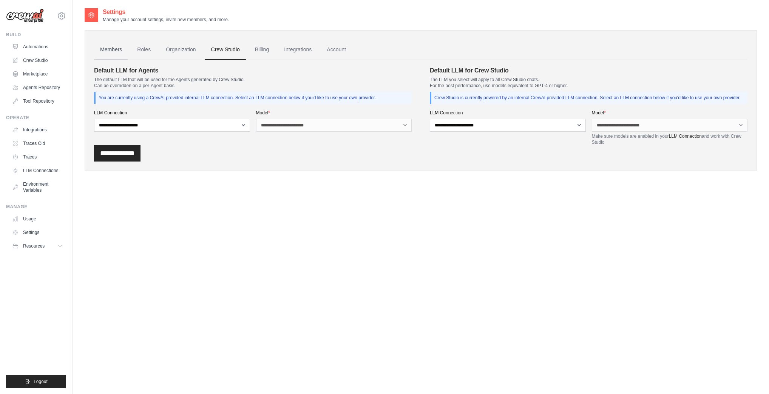
click at [114, 51] on link "Members" at bounding box center [111, 50] width 34 height 20
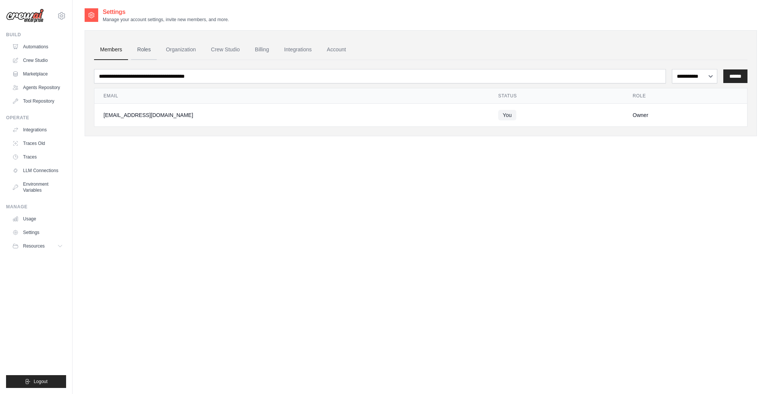
click at [151, 51] on link "Roles" at bounding box center [144, 50] width 26 height 20
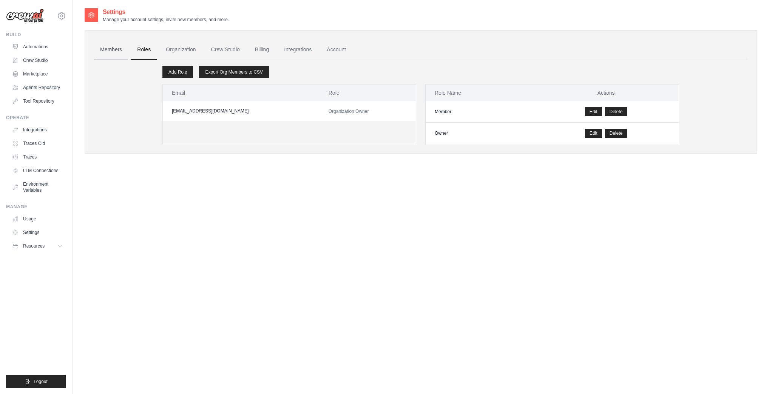
click at [121, 48] on link "Members" at bounding box center [111, 50] width 34 height 20
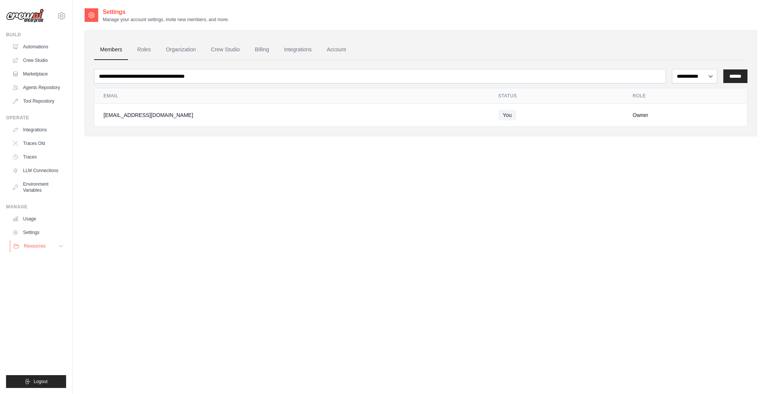
click at [41, 248] on span "Resources" at bounding box center [35, 246] width 22 height 6
click at [23, 220] on link "Usage" at bounding box center [38, 219] width 57 height 12
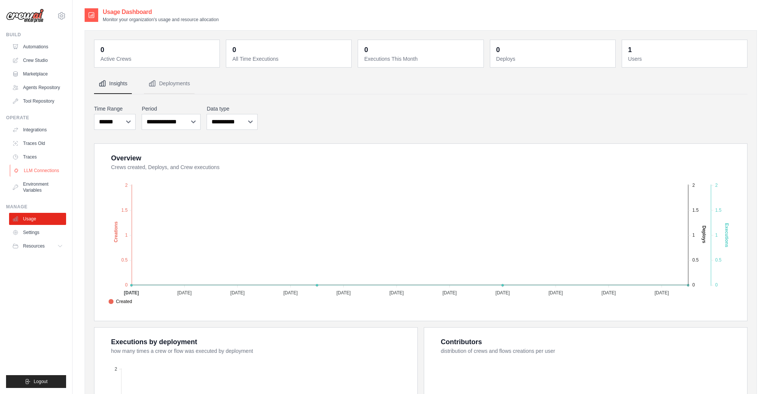
click at [35, 166] on link "LLM Connections" at bounding box center [38, 171] width 57 height 12
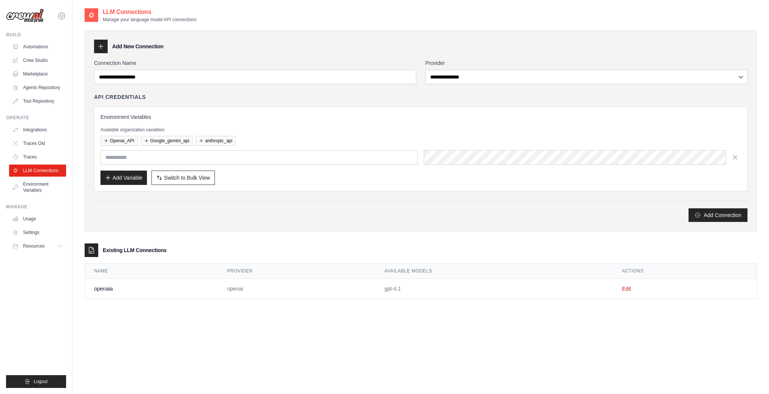
click at [32, 38] on div "Build Automations Crew Studio Marketplace Agents Repository" at bounding box center [36, 70] width 60 height 76
click at [33, 43] on link "Automations" at bounding box center [38, 47] width 57 height 12
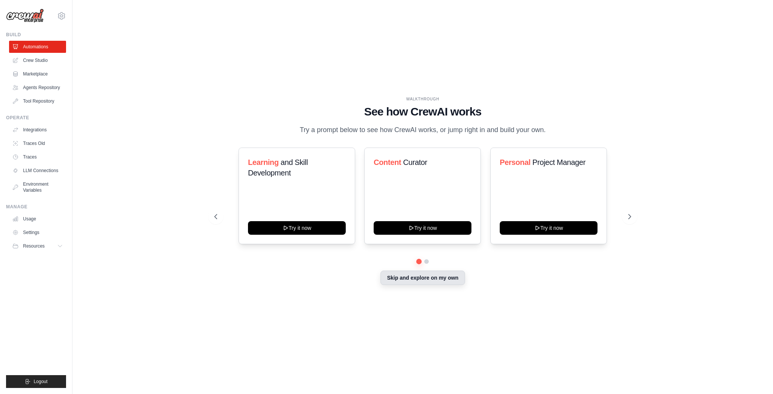
click at [422, 279] on button "Skip and explore on my own" at bounding box center [423, 278] width 84 height 14
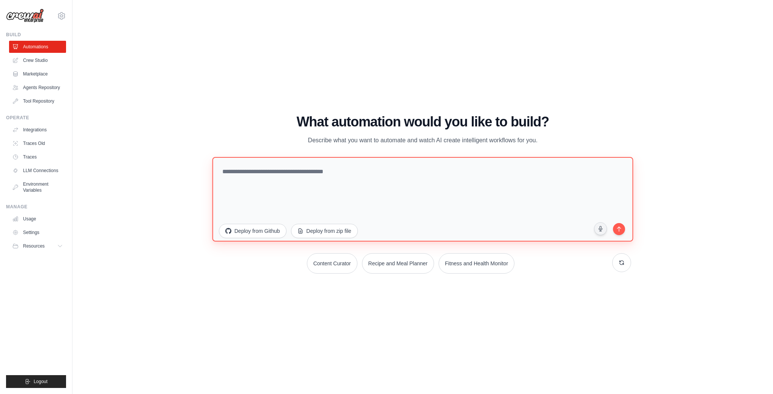
click at [353, 201] on textarea at bounding box center [422, 199] width 421 height 85
click at [408, 206] on textarea at bounding box center [422, 199] width 421 height 85
paste textarea "**********"
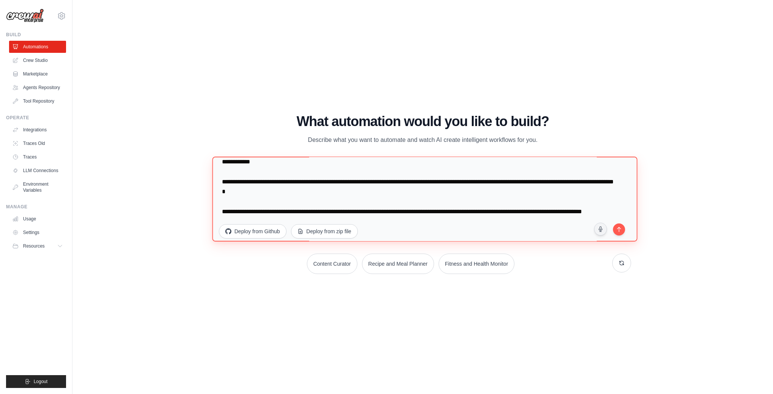
scroll to position [49, 0]
type textarea "**********"
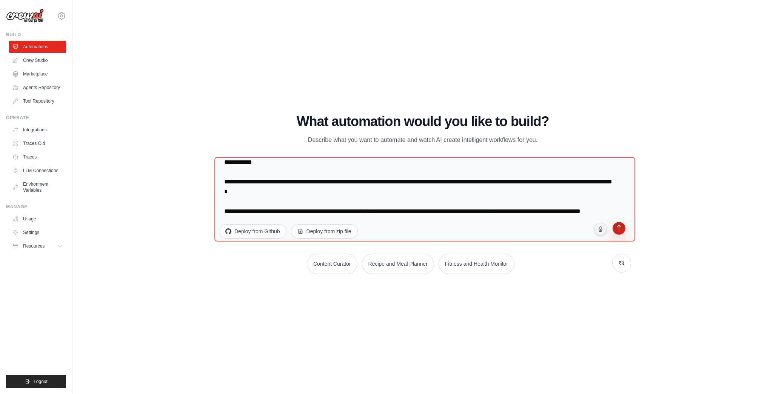
click at [621, 233] on button "submit" at bounding box center [619, 229] width 15 height 15
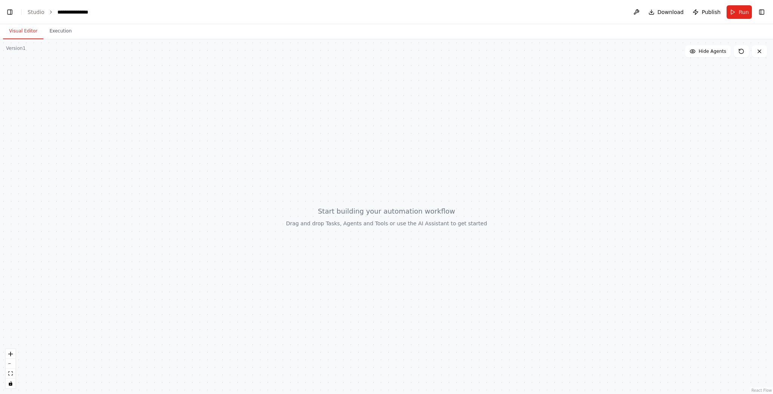
scroll to position [2421, 0]
click at [764, 18] on header "**********" at bounding box center [386, 12] width 773 height 24
click at [765, 10] on button "Toggle Right Sidebar" at bounding box center [762, 12] width 11 height 11
click at [757, 52] on icon at bounding box center [760, 51] width 6 height 6
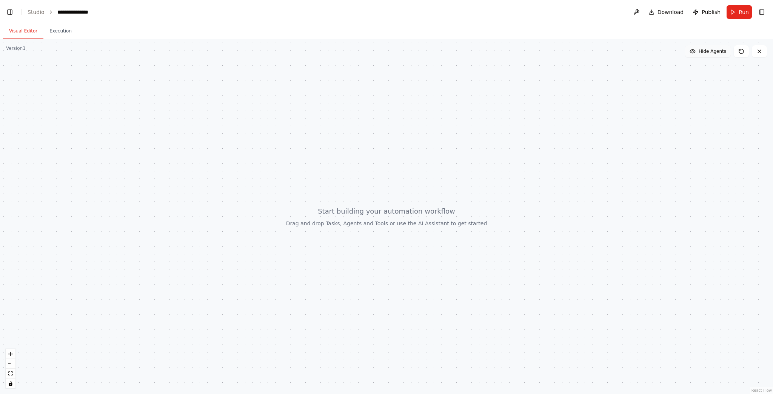
click at [700, 56] on button "Hide Agents" at bounding box center [708, 51] width 46 height 12
click at [739, 52] on icon at bounding box center [741, 51] width 5 height 5
click at [711, 17] on button "Publish" at bounding box center [707, 12] width 34 height 14
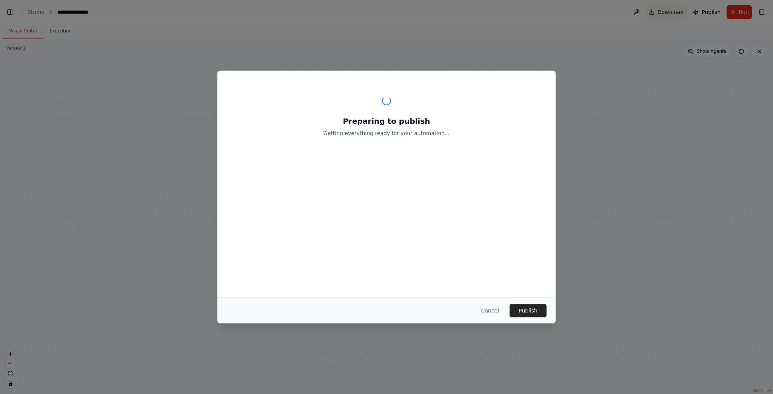
click at [658, 14] on div "Preparing to publish Getting everything ready for your automation... Cancel Pub…" at bounding box center [386, 197] width 773 height 394
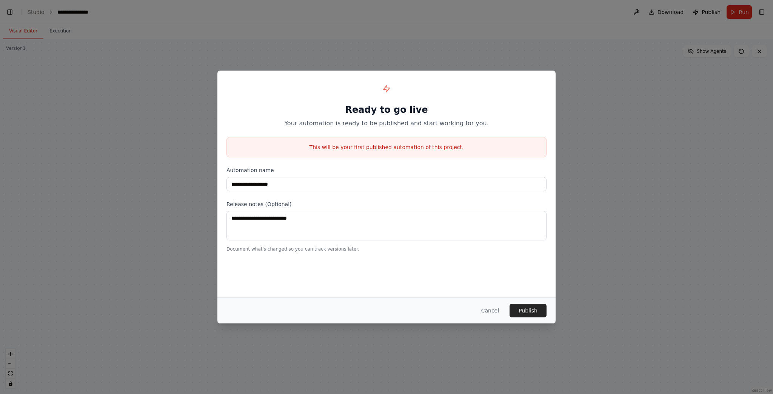
scroll to position [3392, 0]
click at [496, 315] on button "Cancel" at bounding box center [490, 311] width 30 height 14
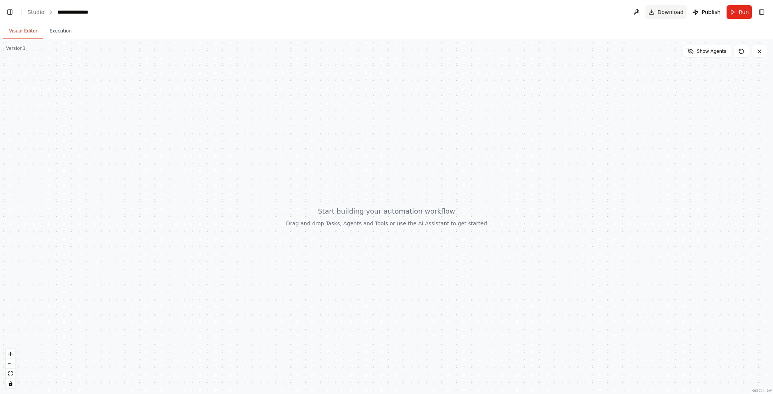
click at [674, 9] on span "Download" at bounding box center [671, 12] width 26 height 8
click at [639, 20] on header "**********" at bounding box center [386, 12] width 773 height 24
click at [640, 13] on button at bounding box center [637, 12] width 12 height 14
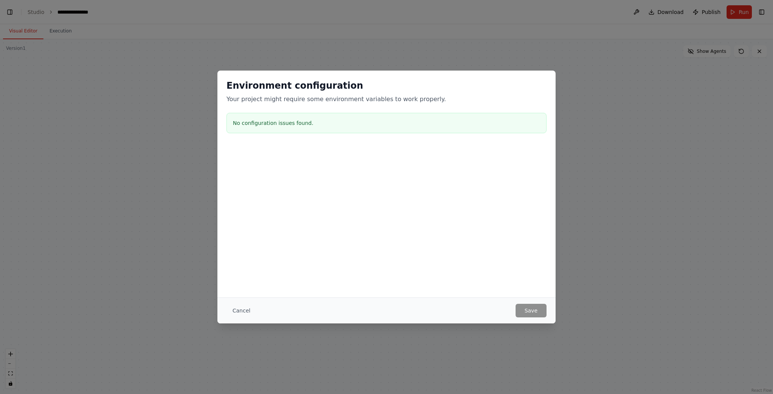
scroll to position [3448, 0]
click at [232, 310] on button "Cancel" at bounding box center [242, 311] width 30 height 14
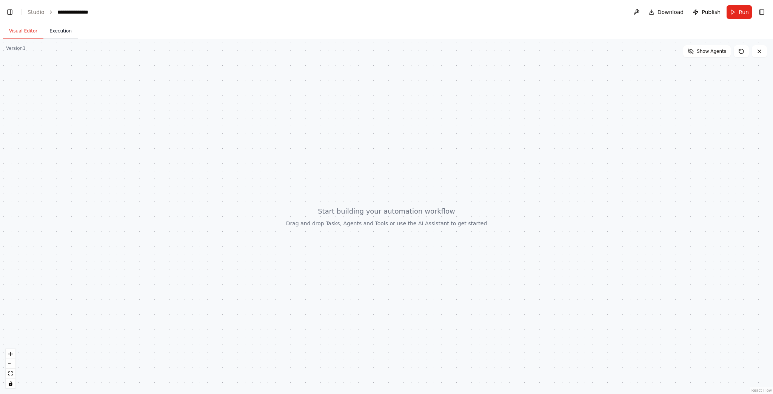
scroll to position [3858, 0]
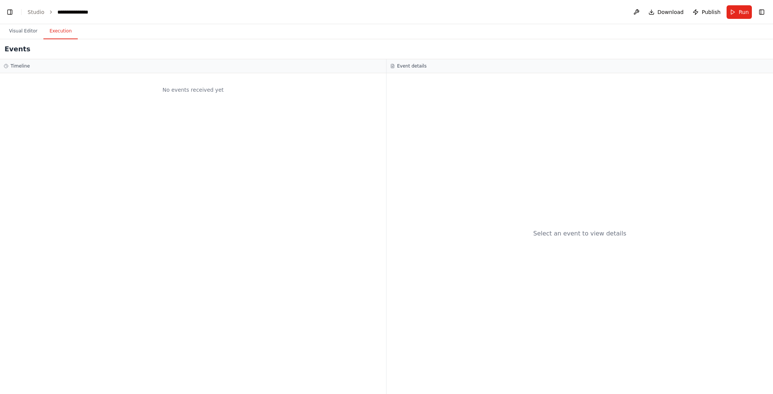
click at [49, 34] on button "Execution" at bounding box center [60, 31] width 34 height 16
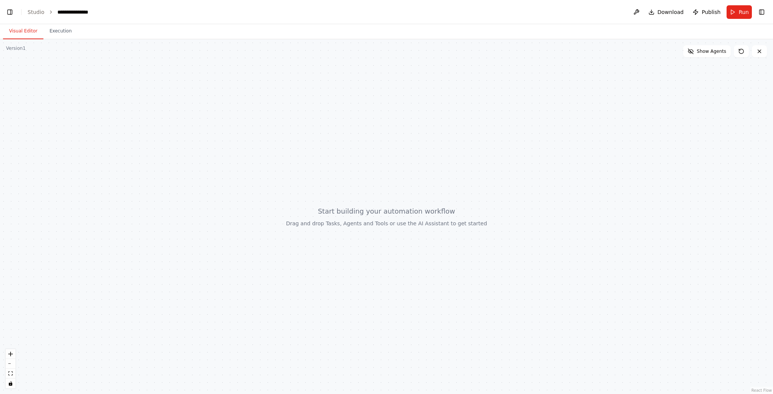
click at [25, 26] on button "Visual Editor" at bounding box center [23, 31] width 40 height 16
drag, startPoint x: 32, startPoint y: 50, endPoint x: 23, endPoint y: 62, distance: 15.1
click at [26, 66] on div at bounding box center [386, 216] width 773 height 355
drag, startPoint x: 0, startPoint y: 50, endPoint x: 0, endPoint y: 223, distance: 172.9
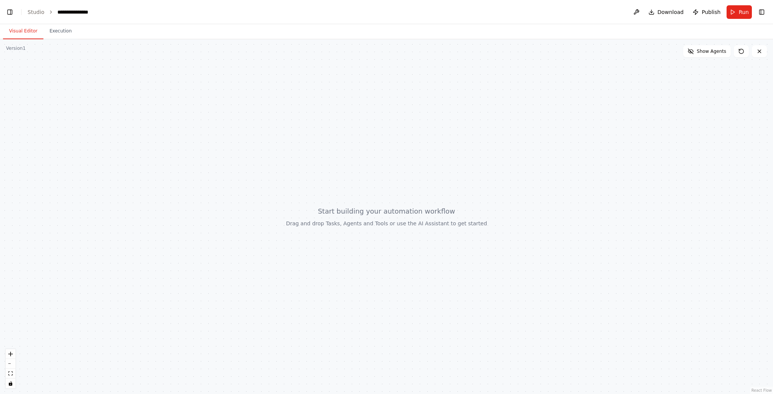
click at [0, 192] on button "Toggle Sidebar" at bounding box center [0, 197] width 6 height 394
click at [0, 343] on button "Toggle Sidebar" at bounding box center [0, 197] width 6 height 394
click at [8, 359] on button "zoom out" at bounding box center [11, 364] width 10 height 10
click at [9, 356] on button "zoom in" at bounding box center [11, 354] width 10 height 10
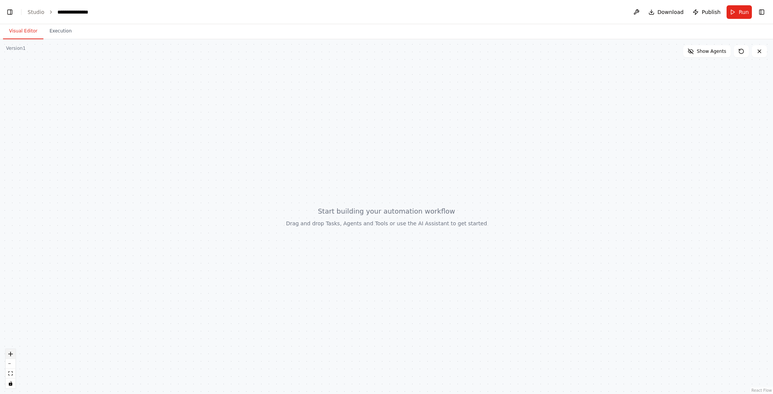
click at [12, 352] on icon "zoom in" at bounding box center [10, 354] width 5 height 5
drag, startPoint x: 12, startPoint y: 353, endPoint x: 12, endPoint y: 358, distance: 4.9
click at [12, 358] on button "zoom in" at bounding box center [11, 354] width 10 height 10
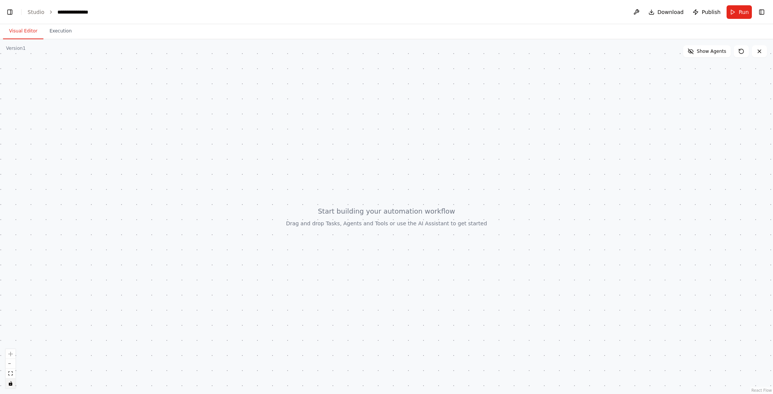
drag, startPoint x: 14, startPoint y: 376, endPoint x: 12, endPoint y: 380, distance: 4.3
click at [12, 376] on button "fit view" at bounding box center [11, 374] width 10 height 10
click at [11, 385] on icon "toggle interactivity" at bounding box center [10, 383] width 3 height 5
drag, startPoint x: 11, startPoint y: 385, endPoint x: 10, endPoint y: 379, distance: 6.1
click at [11, 385] on icon "toggle interactivity" at bounding box center [10, 383] width 3 height 5
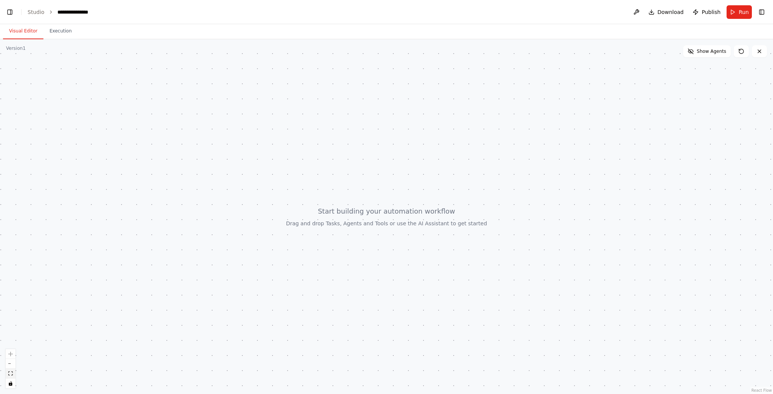
click at [9, 374] on icon "fit view" at bounding box center [10, 374] width 5 height 4
drag, startPoint x: 447, startPoint y: 260, endPoint x: 450, endPoint y: 256, distance: 4.8
click at [448, 259] on div at bounding box center [386, 216] width 773 height 355
drag, startPoint x: 469, startPoint y: 233, endPoint x: 504, endPoint y: 192, distance: 53.9
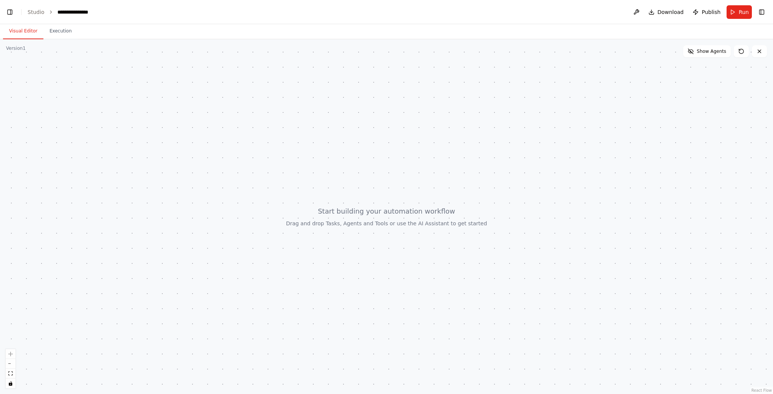
click at [504, 192] on div at bounding box center [386, 216] width 773 height 355
type textarea "*"
click at [41, 14] on link "Studio" at bounding box center [36, 12] width 17 height 6
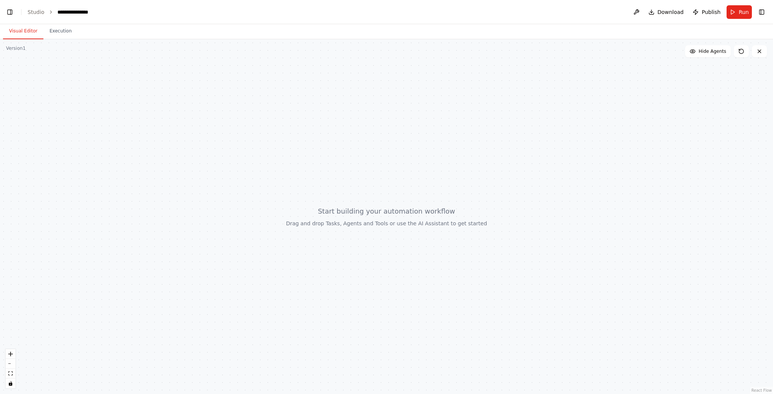
click at [33, 8] on li "Studio" at bounding box center [36, 12] width 17 height 8
click at [33, 9] on link "Studio" at bounding box center [36, 12] width 17 height 6
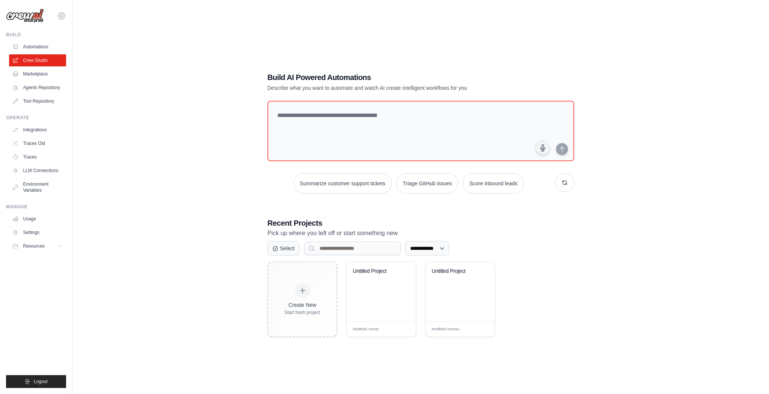
click at [61, 17] on icon at bounding box center [61, 15] width 9 height 9
click at [79, 46] on span "Settings" at bounding box center [95, 47] width 60 height 8
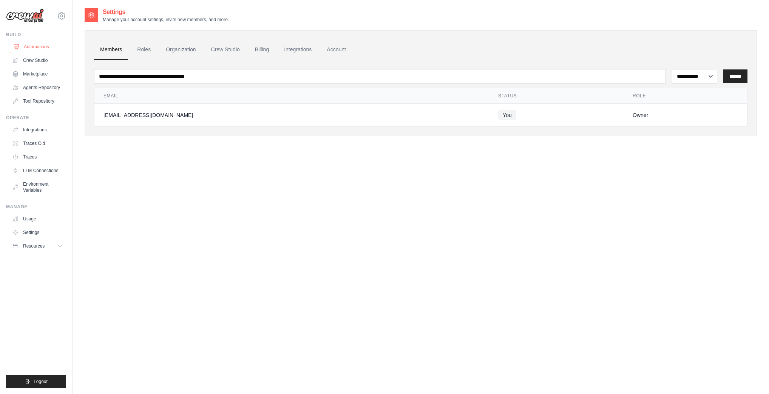
click at [32, 48] on link "Automations" at bounding box center [38, 47] width 57 height 12
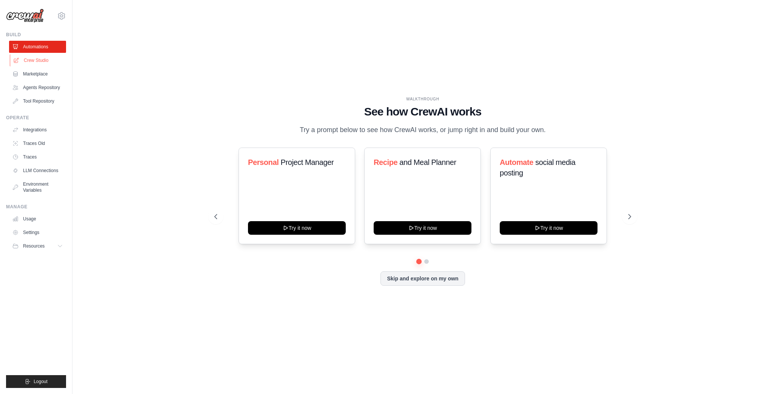
click at [33, 62] on link "Crew Studio" at bounding box center [38, 60] width 57 height 12
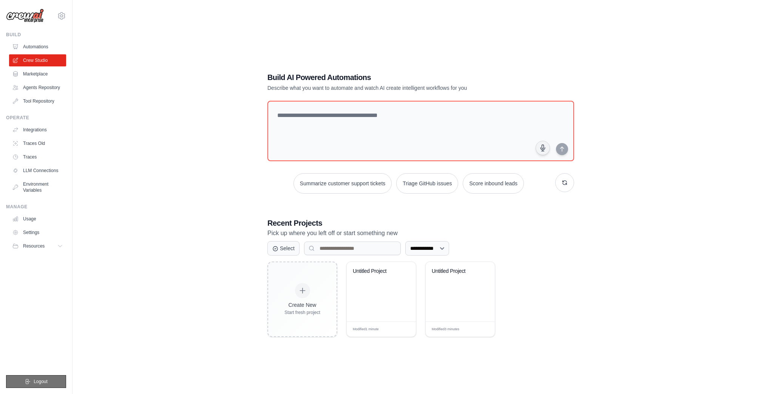
click at [52, 381] on button "Logout" at bounding box center [36, 381] width 60 height 13
